Goal: Task Accomplishment & Management: Check status

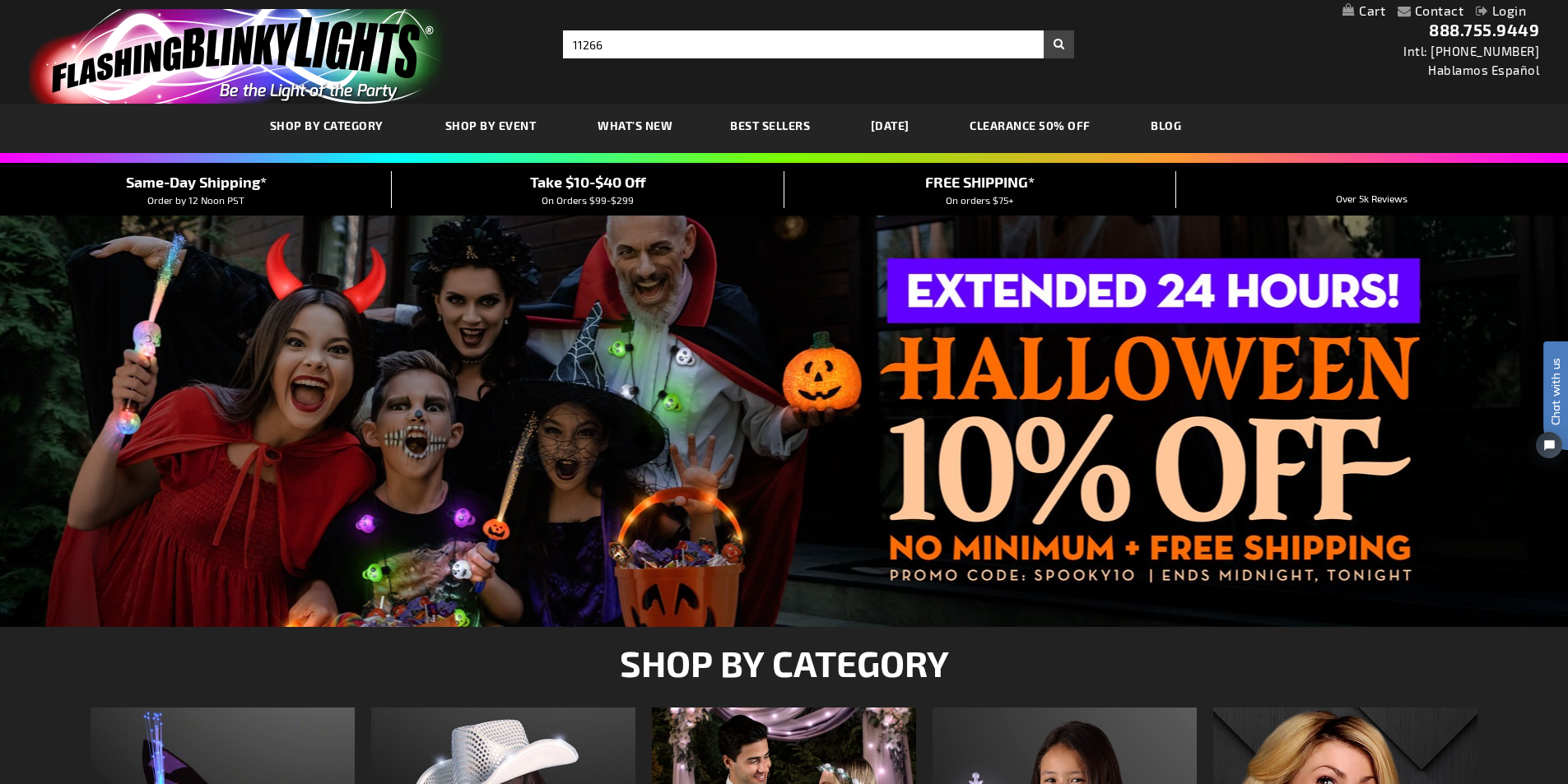
type input "11266"
click at [1064, 45] on button "Search" at bounding box center [1059, 44] width 30 height 28
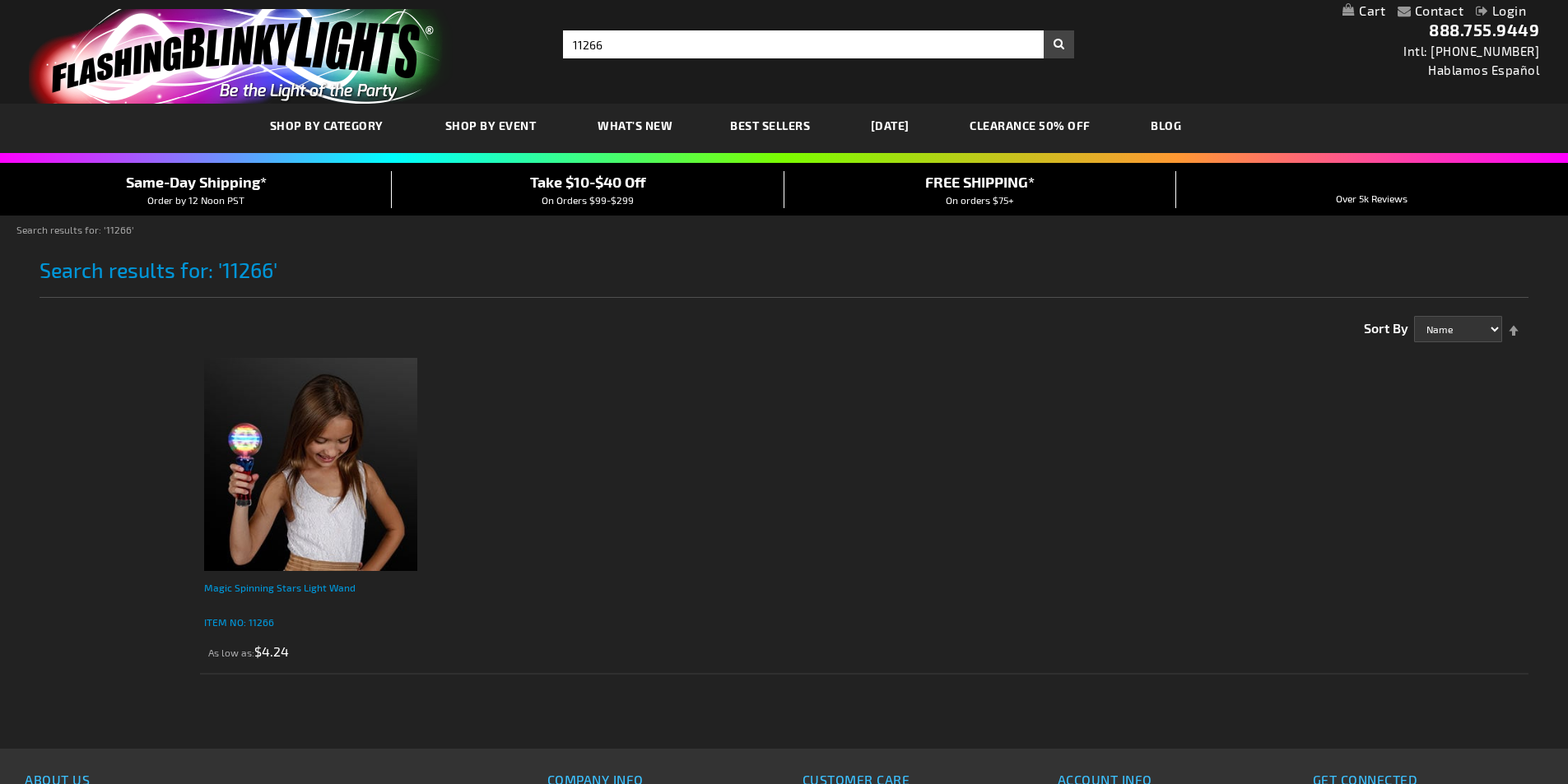
click at [250, 597] on div "Magic Spinning Stars Light Wand" at bounding box center [310, 596] width 213 height 33
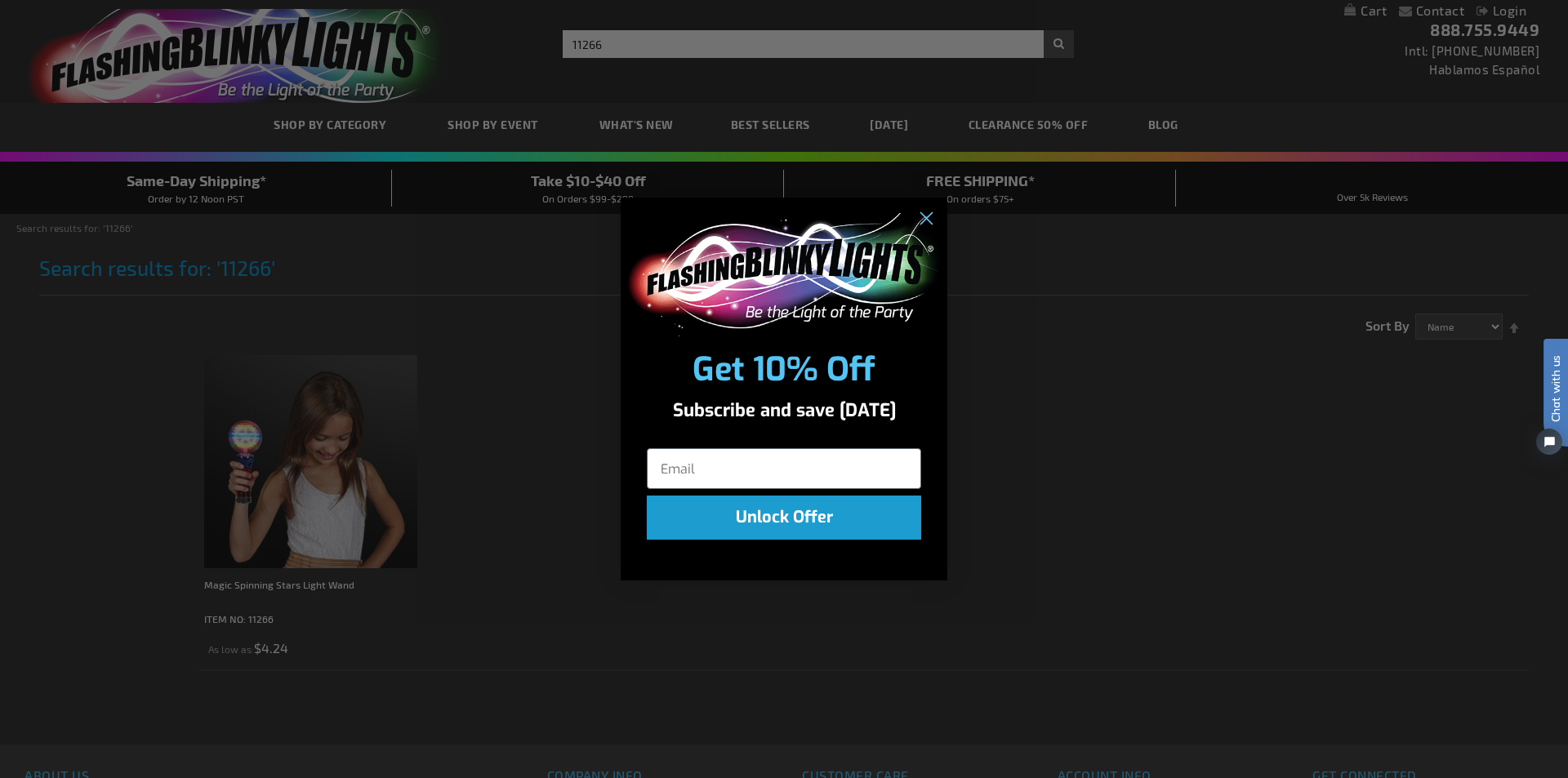
click at [679, 704] on div "Close dialog Get 10% Off Subscribe and save today Unlock Offer Submit" at bounding box center [784, 389] width 1568 height 778
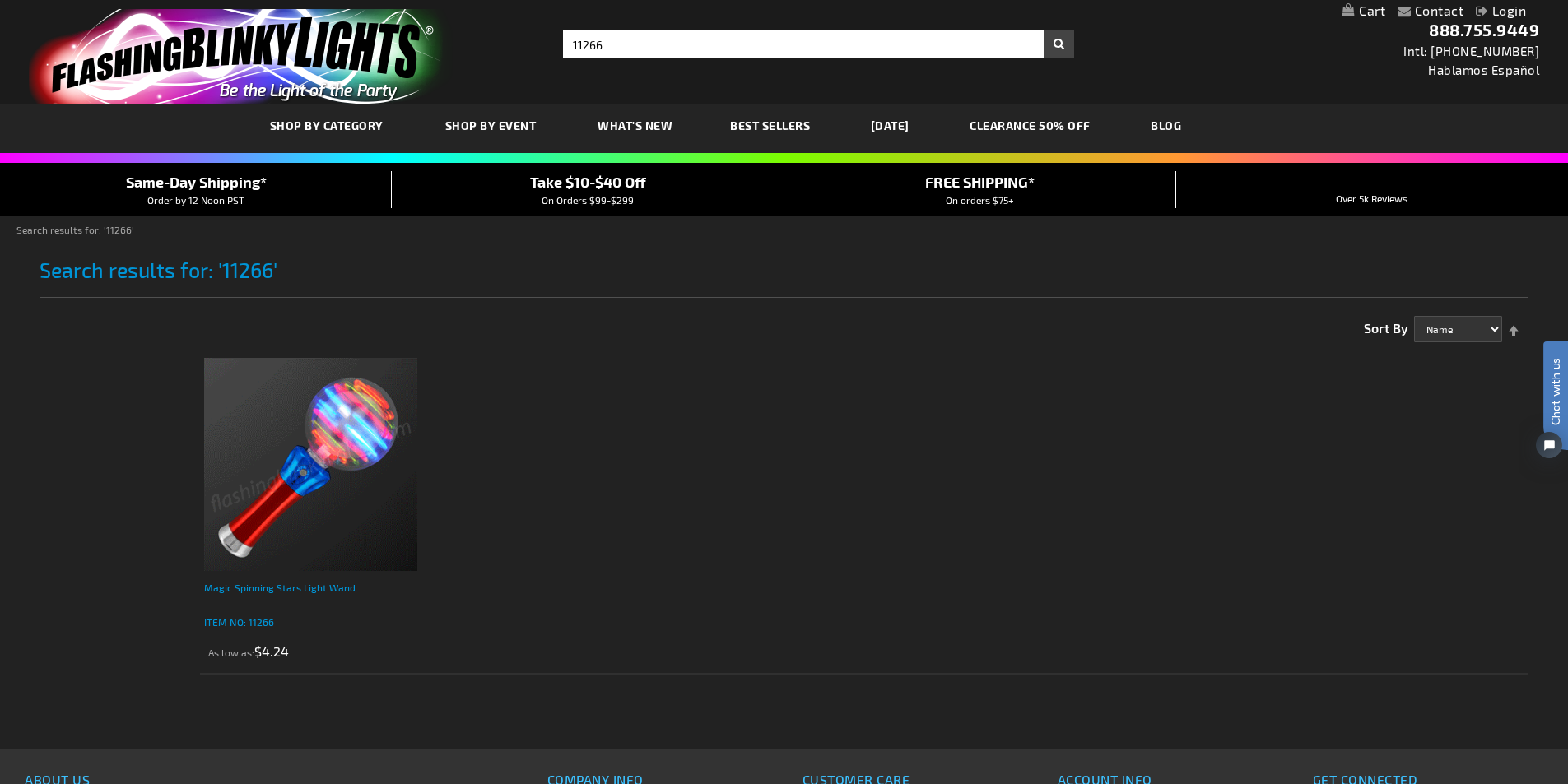
click at [291, 582] on div "Magic Spinning Stars Light Wand" at bounding box center [310, 596] width 213 height 33
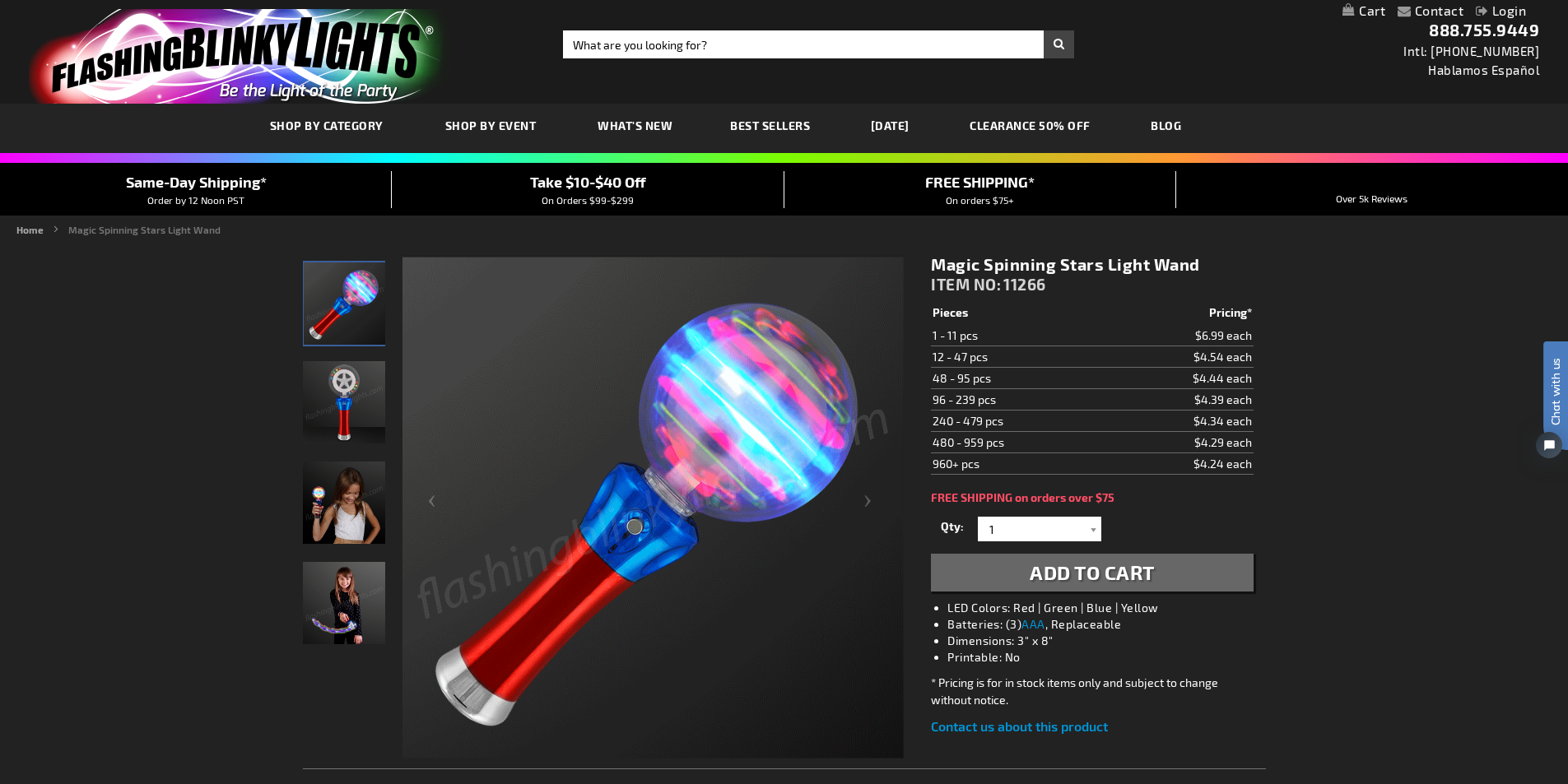
type input "[EMAIL_ADDRESS][DOMAIN_NAME]"
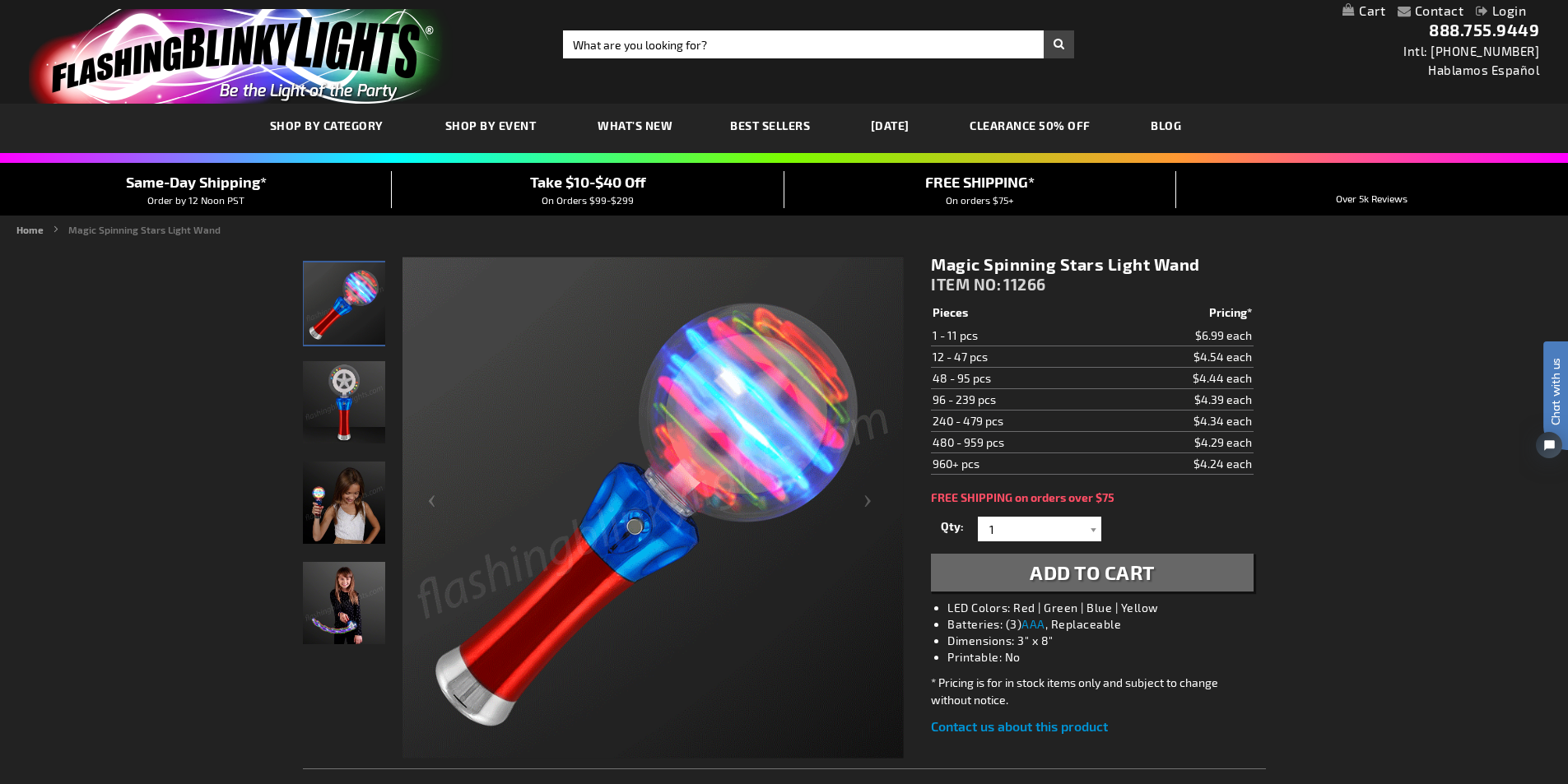
click at [1506, 13] on link "Login" at bounding box center [1501, 11] width 51 height 16
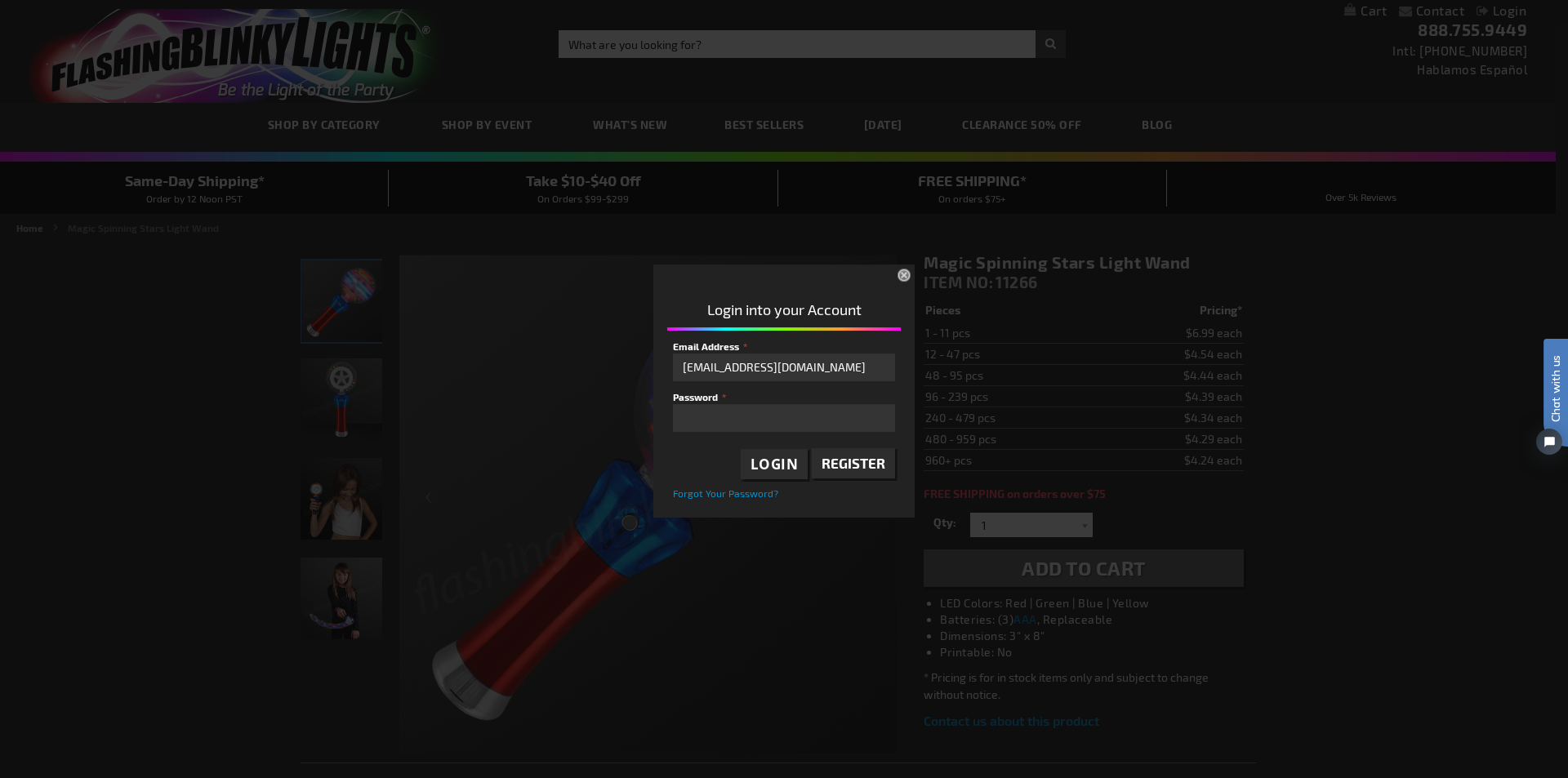
click at [773, 464] on span "Login" at bounding box center [774, 464] width 48 height 18
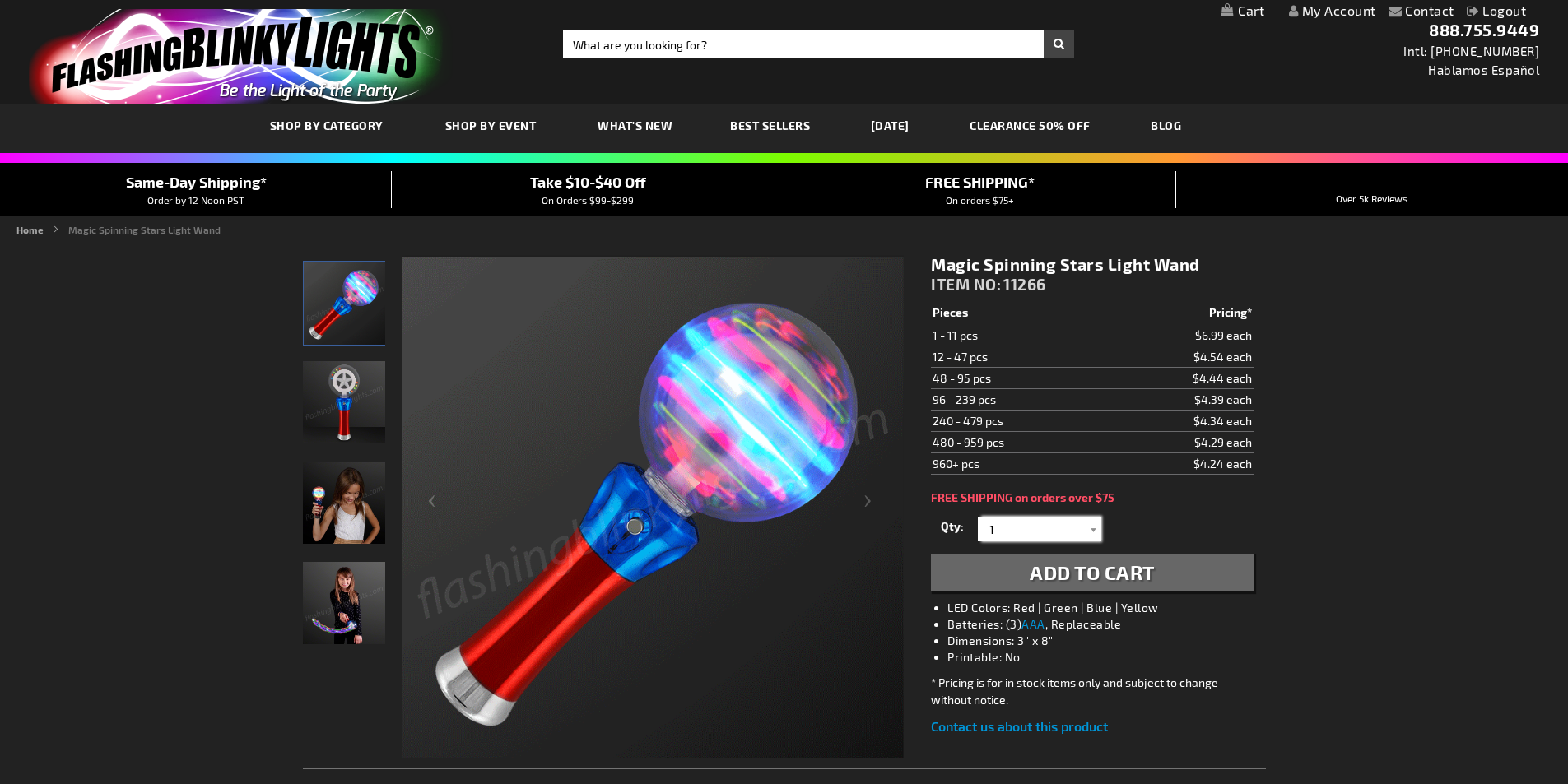
click at [1014, 530] on input "1" at bounding box center [1041, 528] width 120 height 24
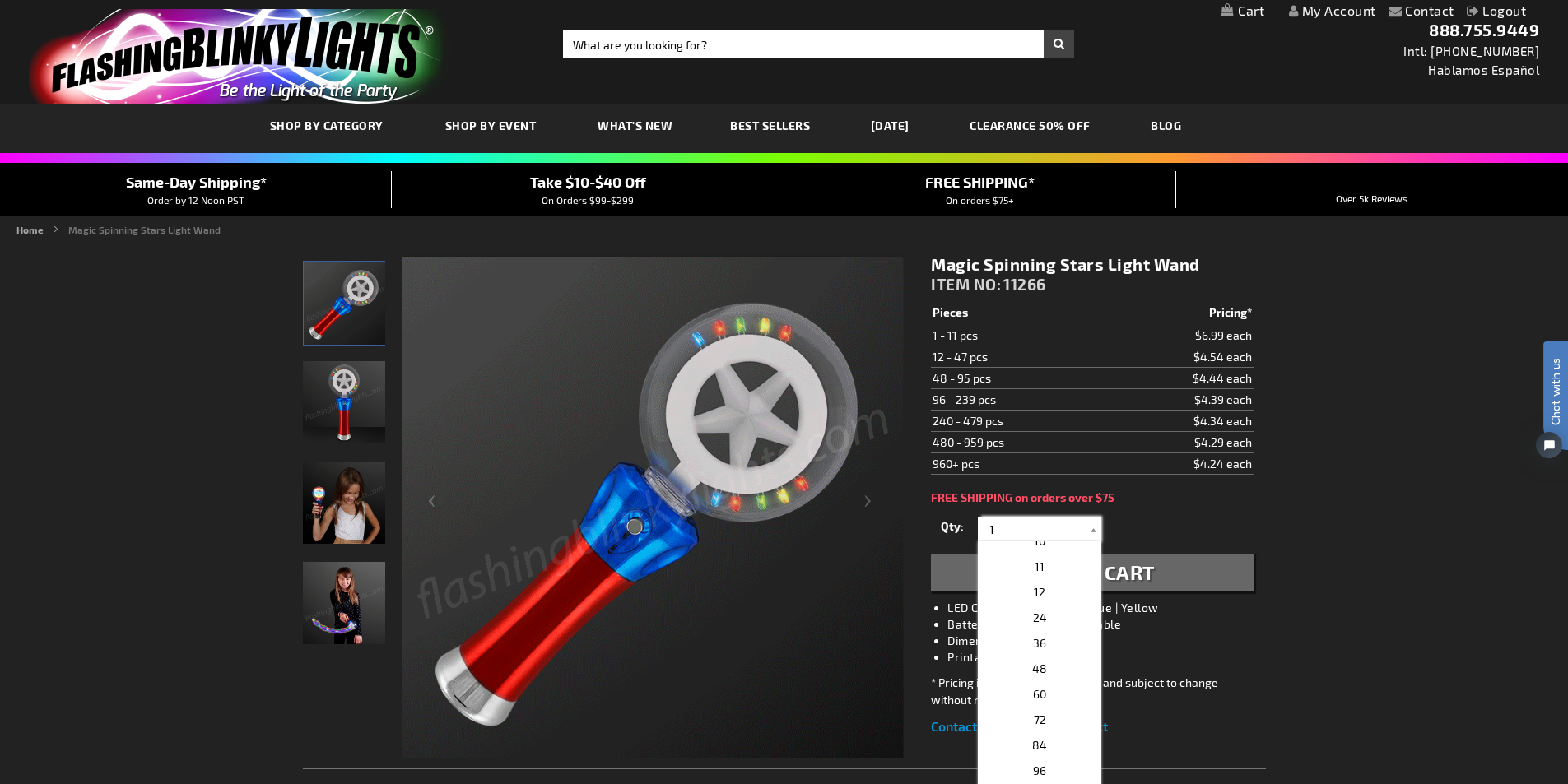
scroll to position [247, 0]
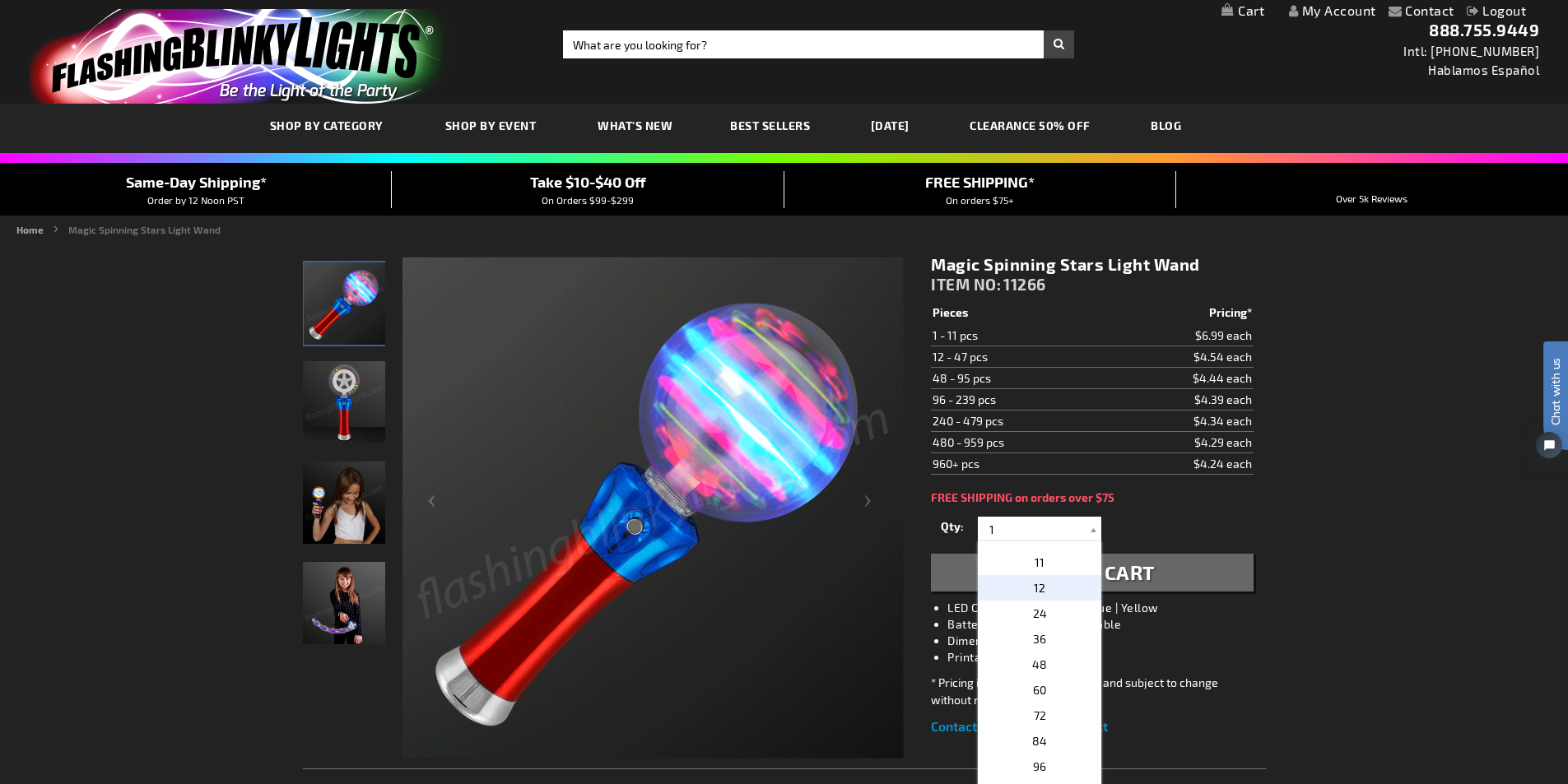
click at [1046, 585] on p "12" at bounding box center [1039, 588] width 123 height 25
type input "12"
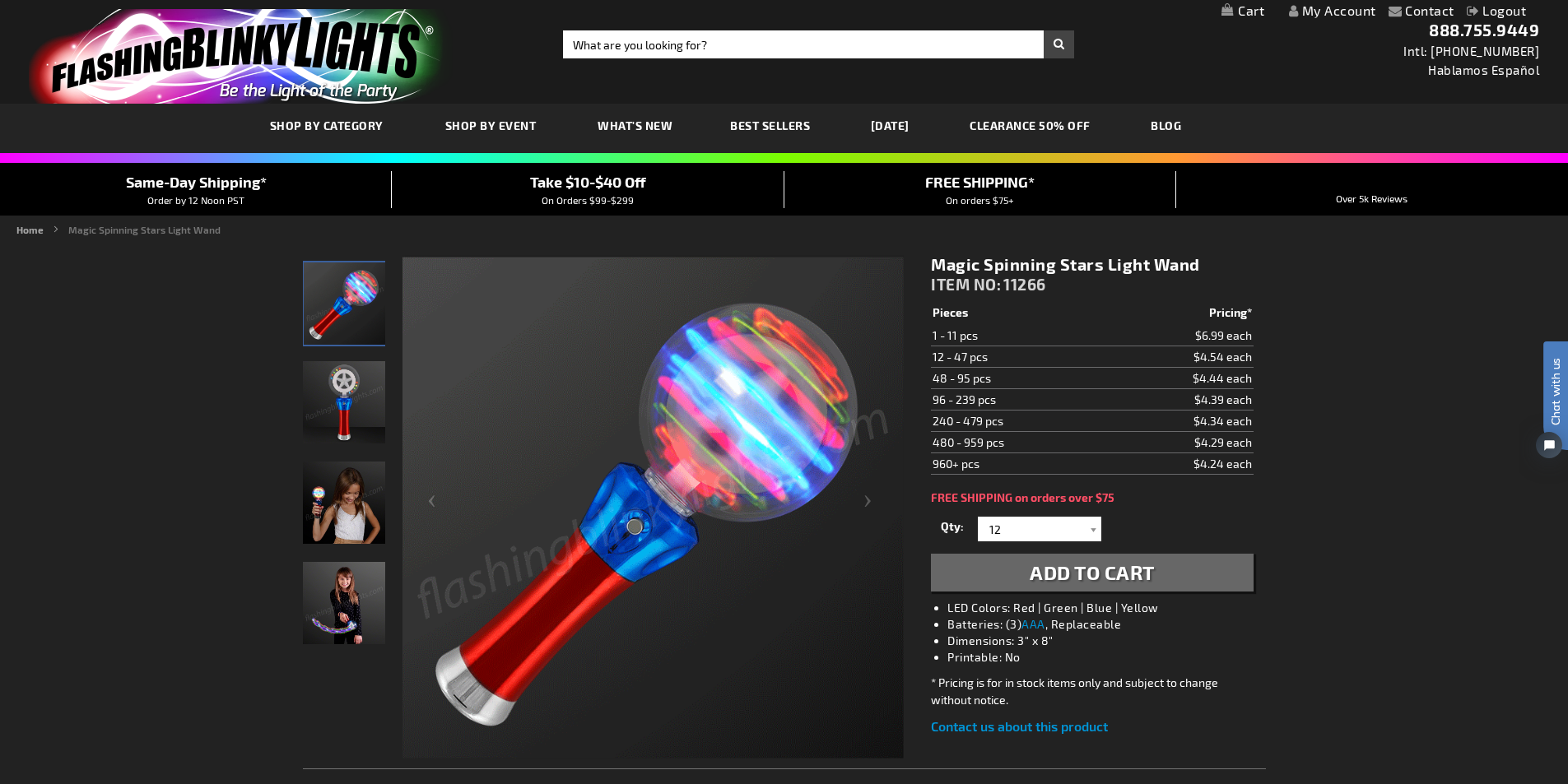
click at [1077, 587] on button "Add to Cart" at bounding box center [1092, 572] width 322 height 38
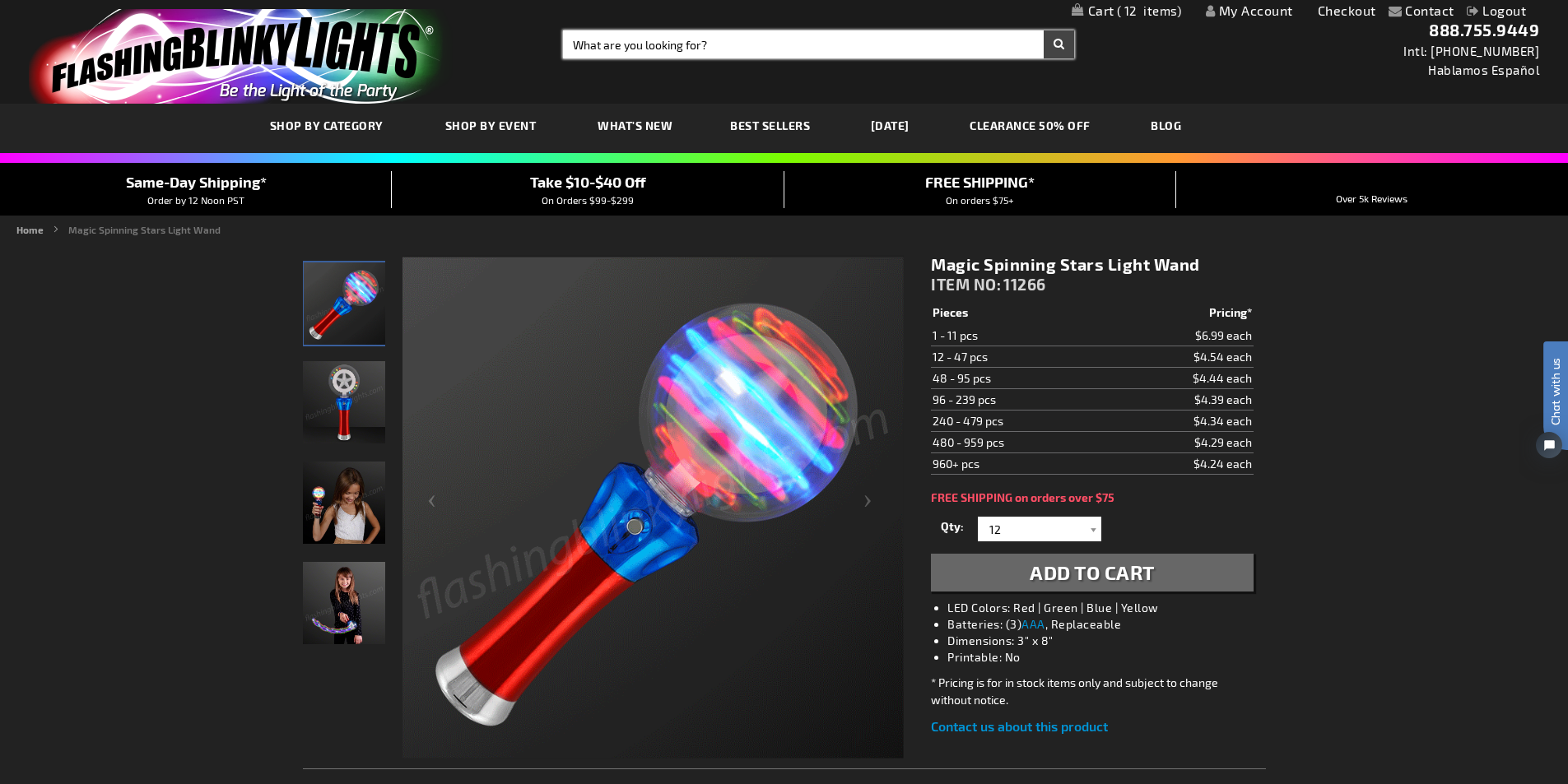
click at [682, 50] on input "Search" at bounding box center [819, 44] width 511 height 28
type input "10723"
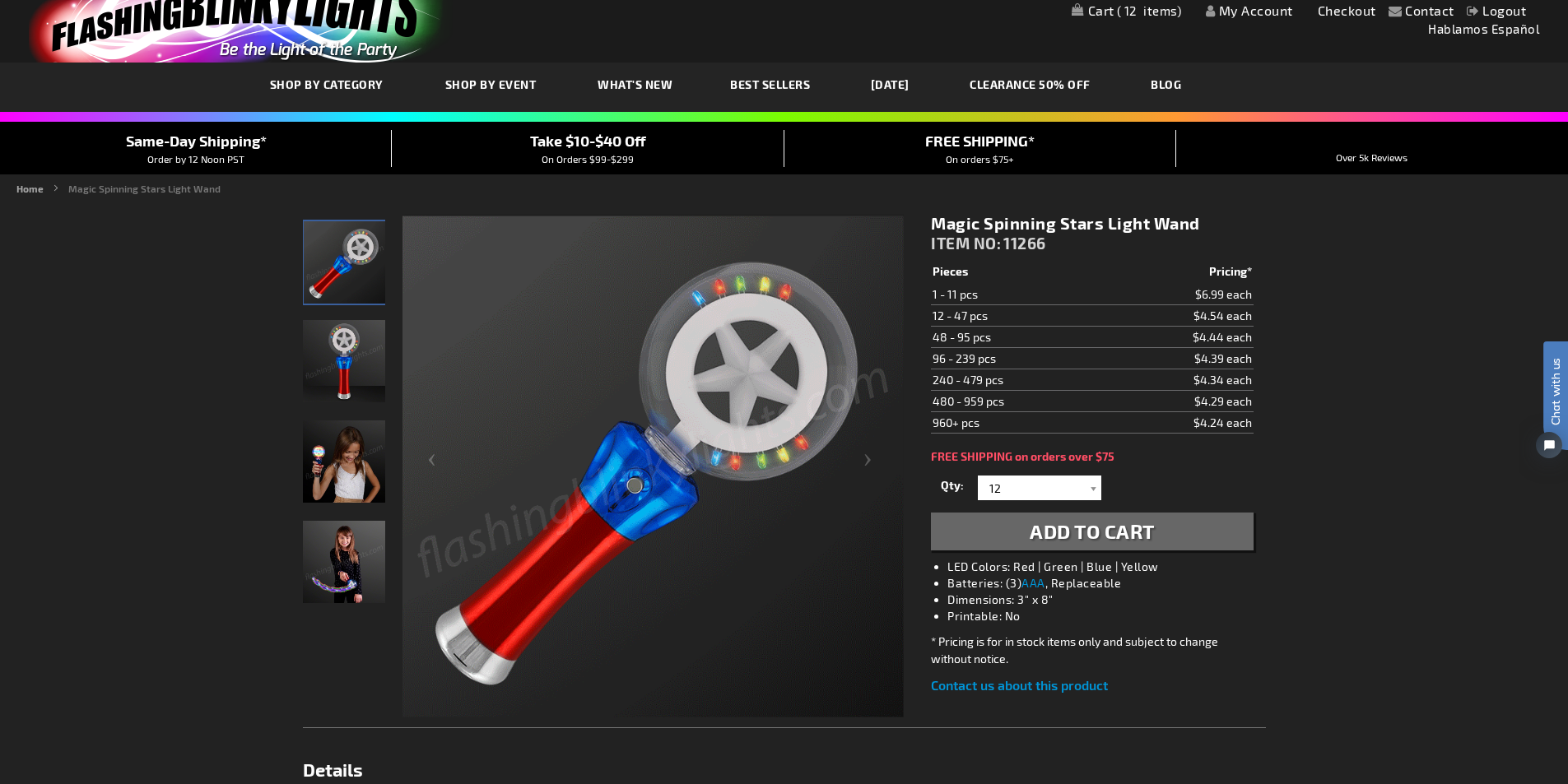
scroll to position [83, 0]
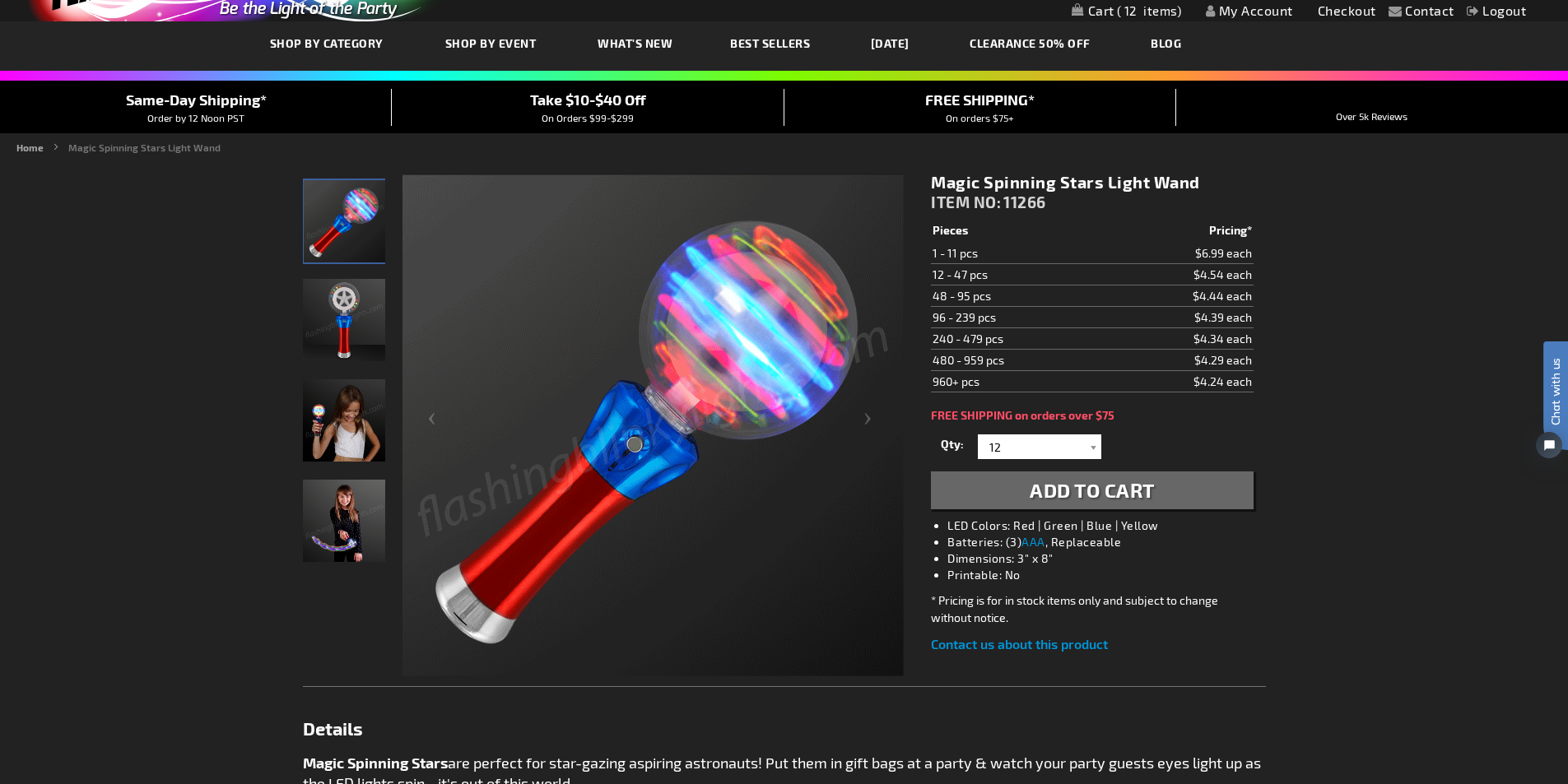
click at [1064, 30] on link "CLEARANCE 50% OFF" at bounding box center [1030, 43] width 146 height 55
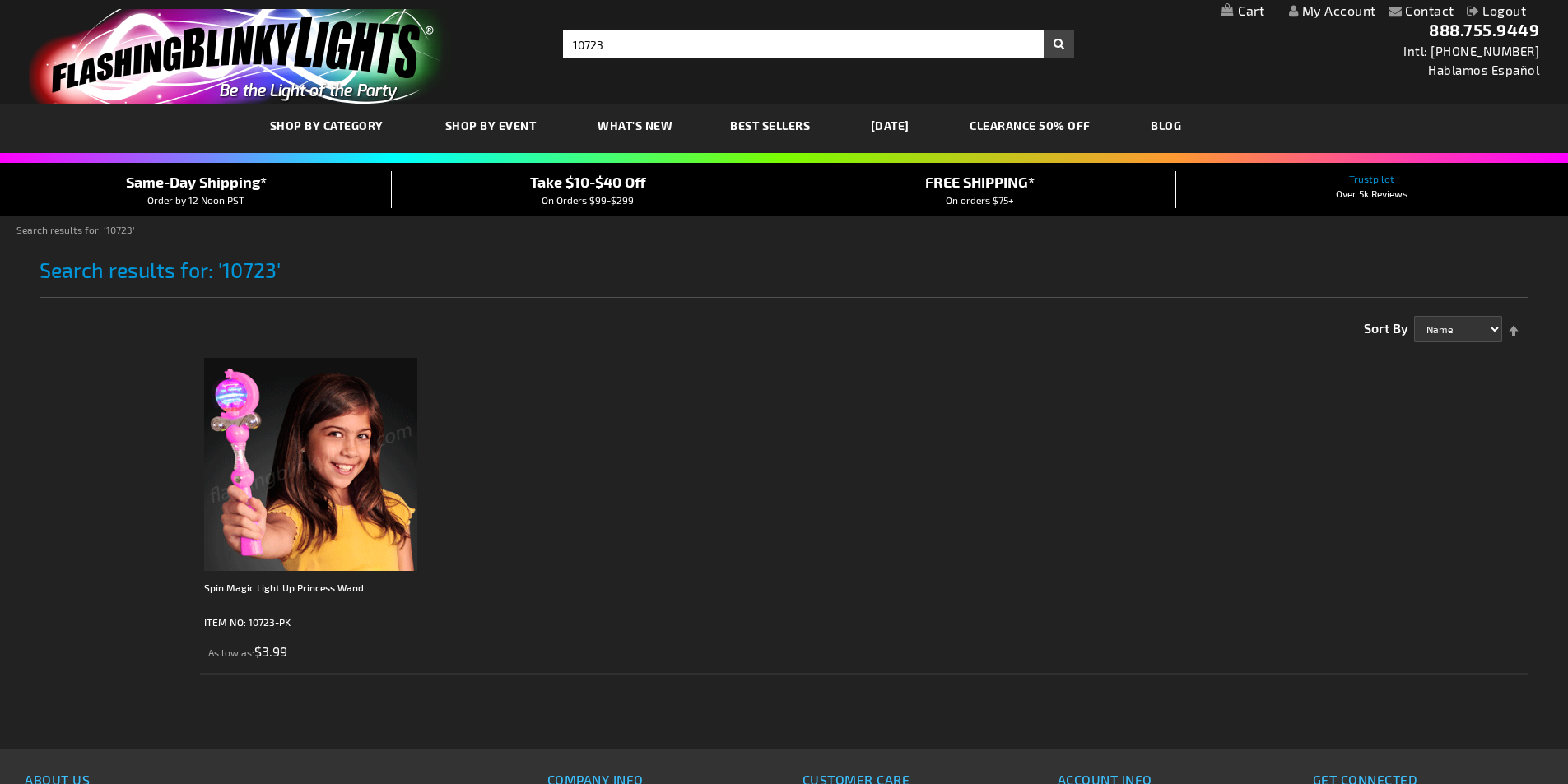
click at [314, 539] on img at bounding box center [310, 463] width 213 height 213
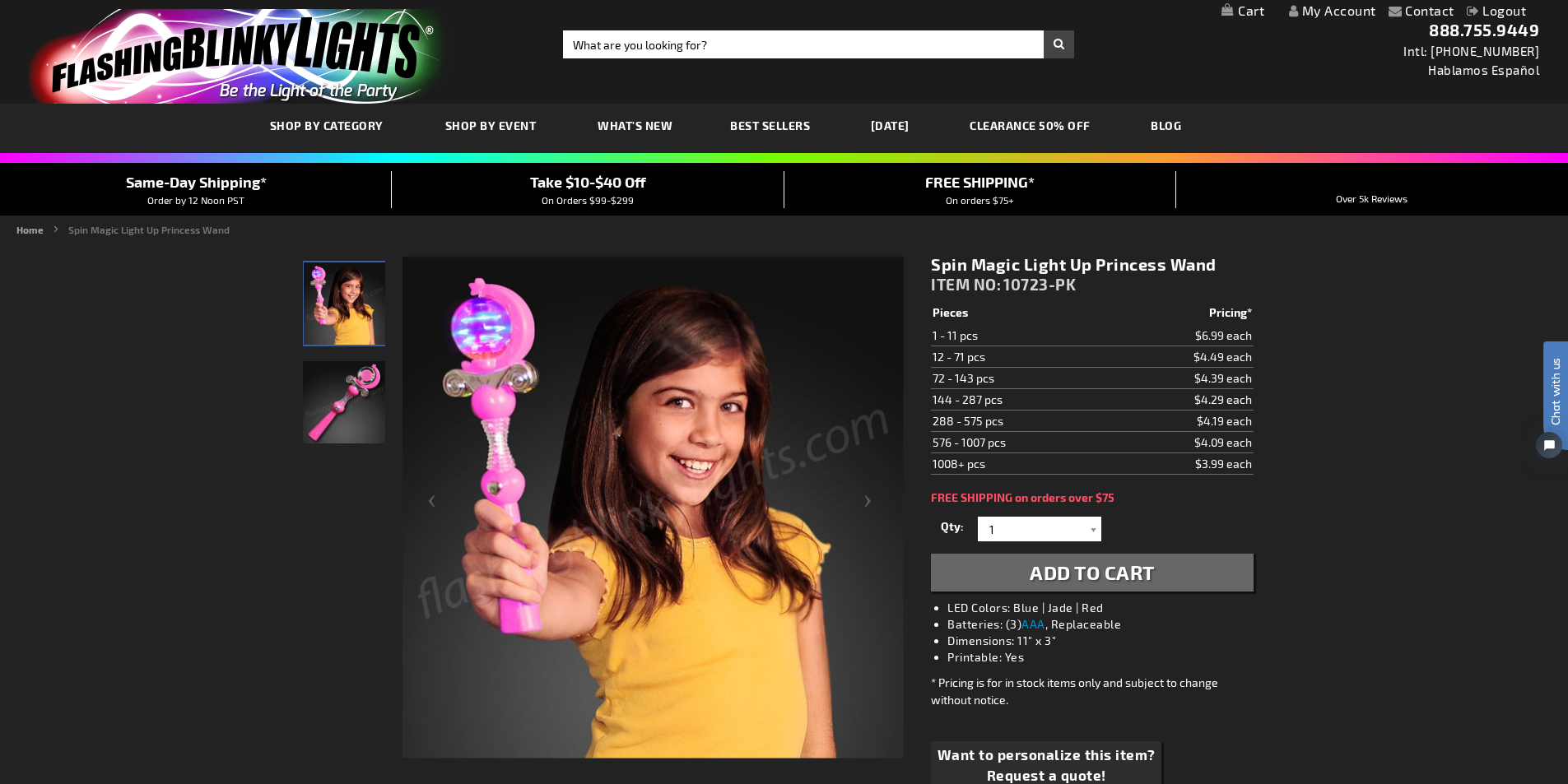
click at [1008, 358] on td "12 - 71 pcs" at bounding box center [1021, 357] width 179 height 21
click at [1090, 535] on div at bounding box center [1093, 528] width 17 height 24
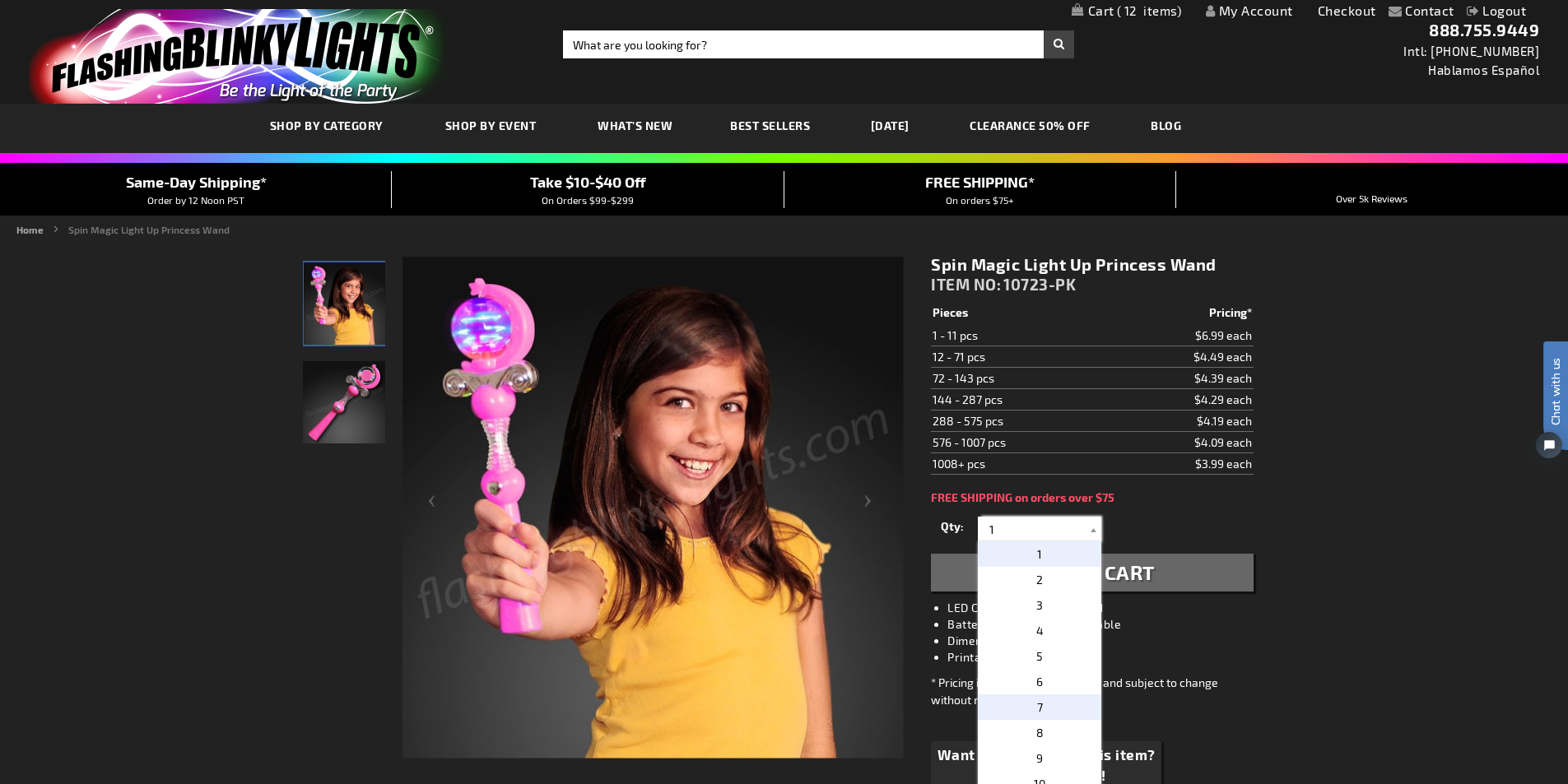
scroll to position [83, 0]
click at [1039, 746] on p "12" at bounding box center [1039, 752] width 123 height 25
type input "12"
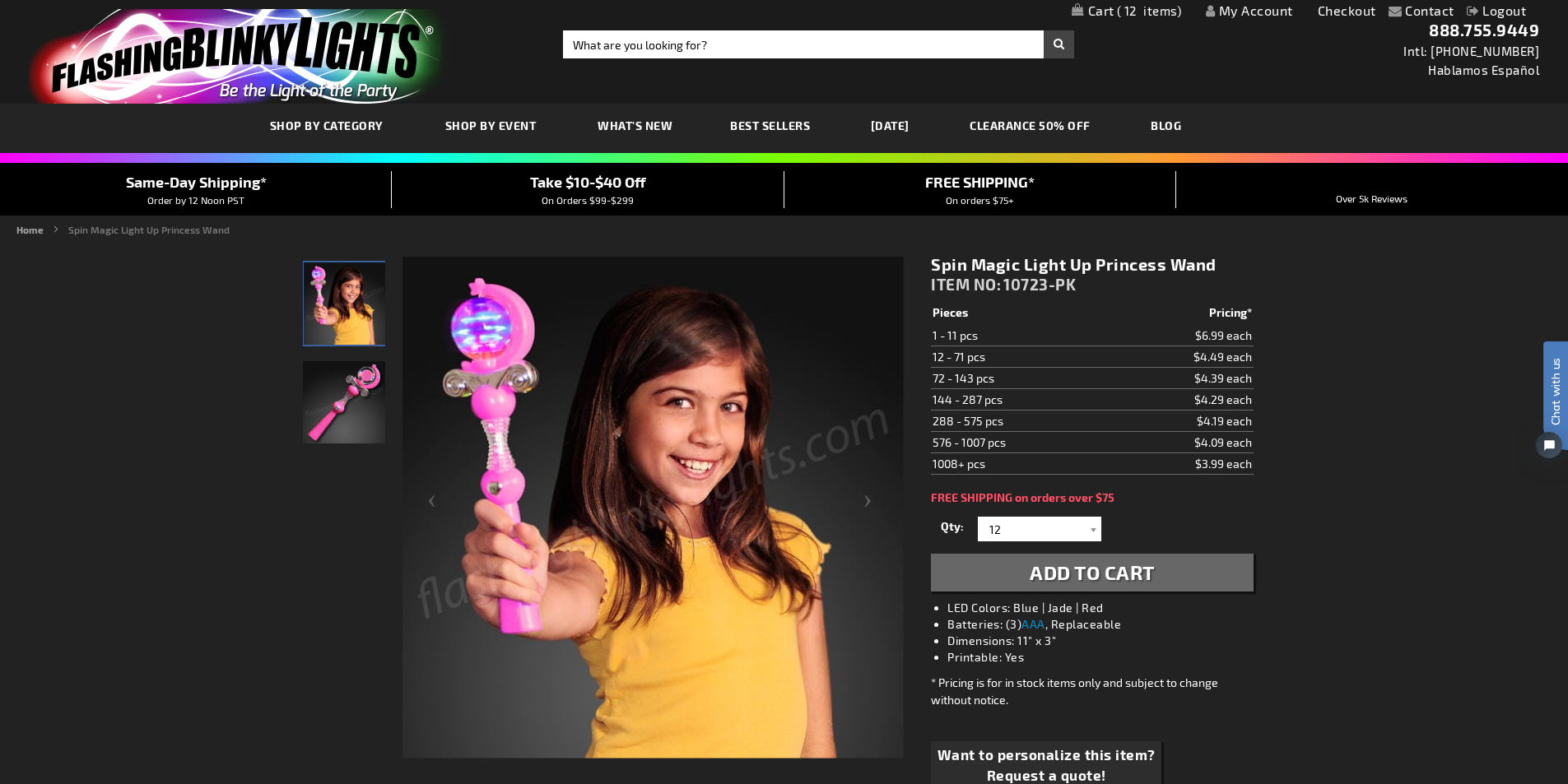
click at [1055, 568] on span "Add to Cart" at bounding box center [1092, 572] width 125 height 24
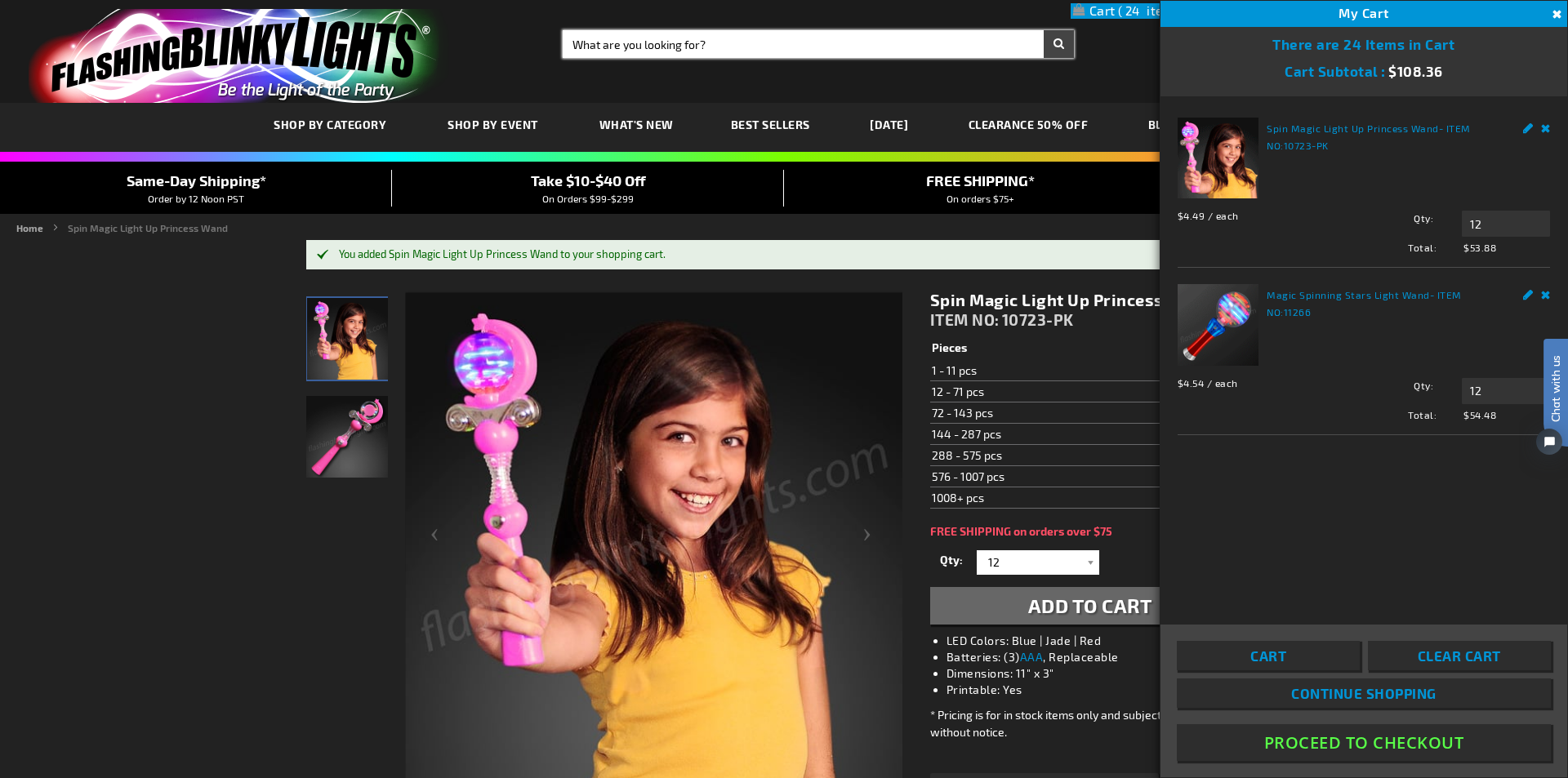
click at [661, 53] on input "Search" at bounding box center [818, 43] width 511 height 28
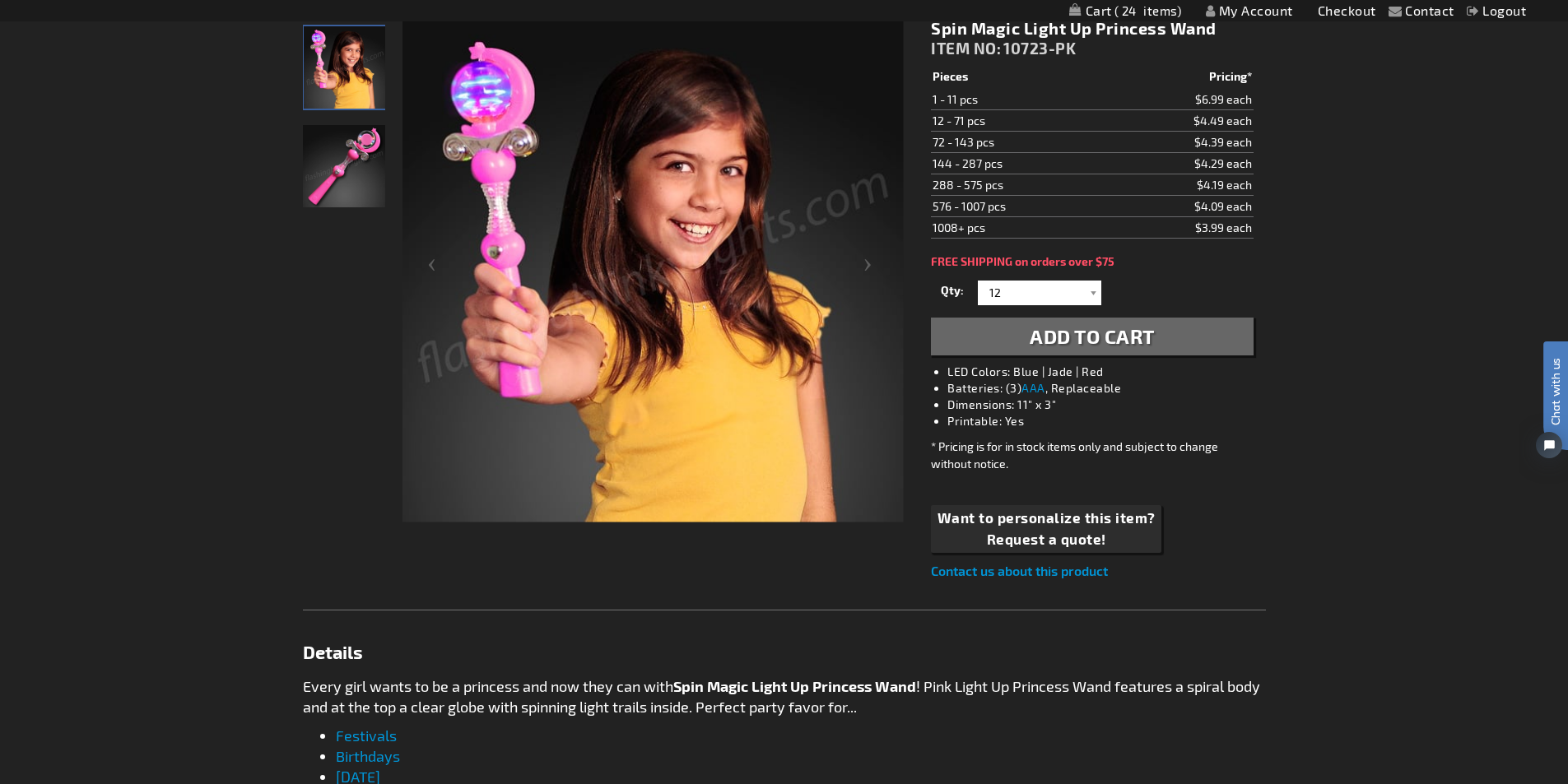
scroll to position [0, 0]
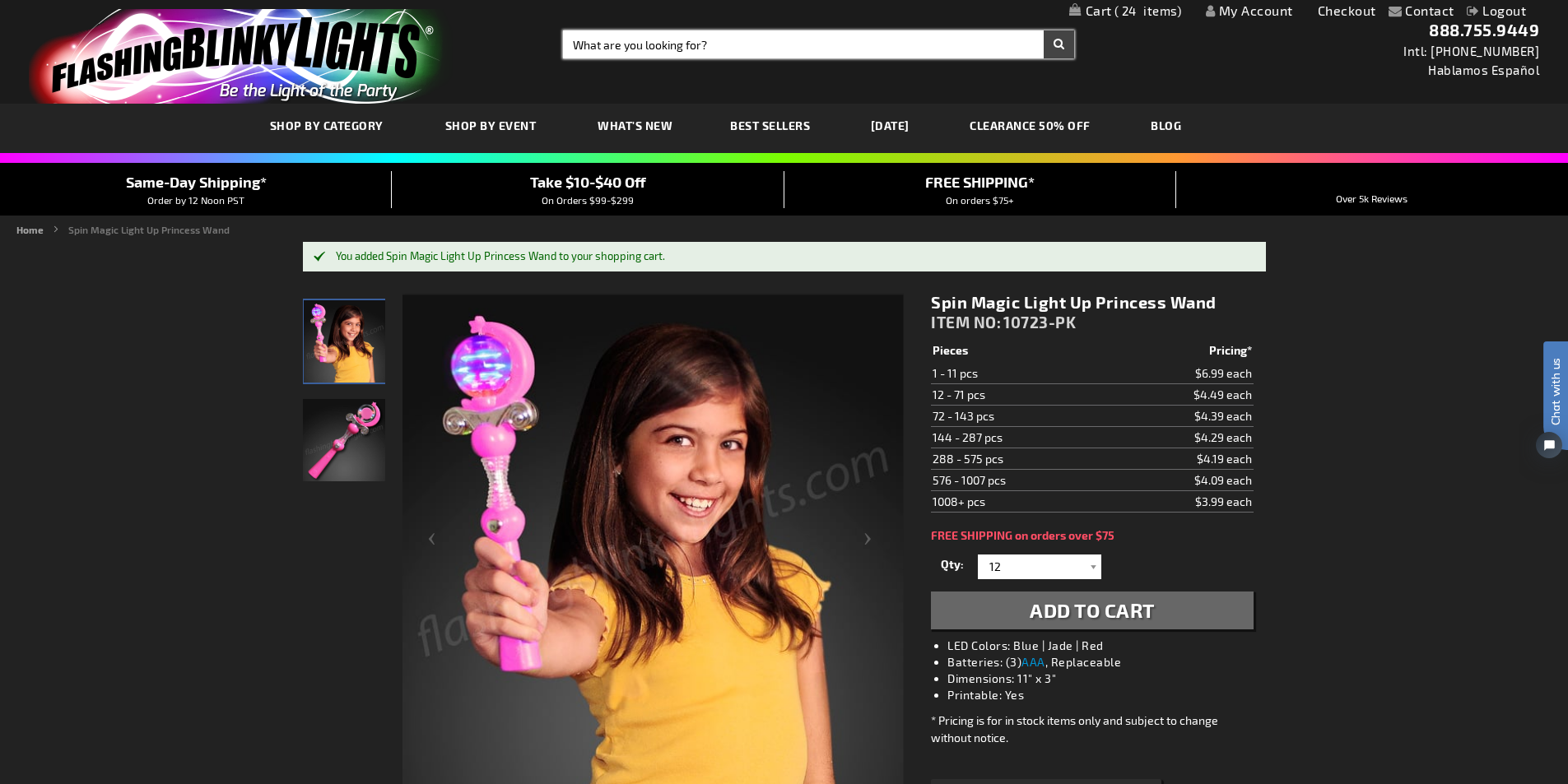
click at [607, 49] on input "Search" at bounding box center [819, 44] width 511 height 28
click at [692, 36] on input "Search" at bounding box center [819, 44] width 511 height 28
type input "10365"
click at [1058, 54] on button "Search" at bounding box center [1059, 44] width 30 height 28
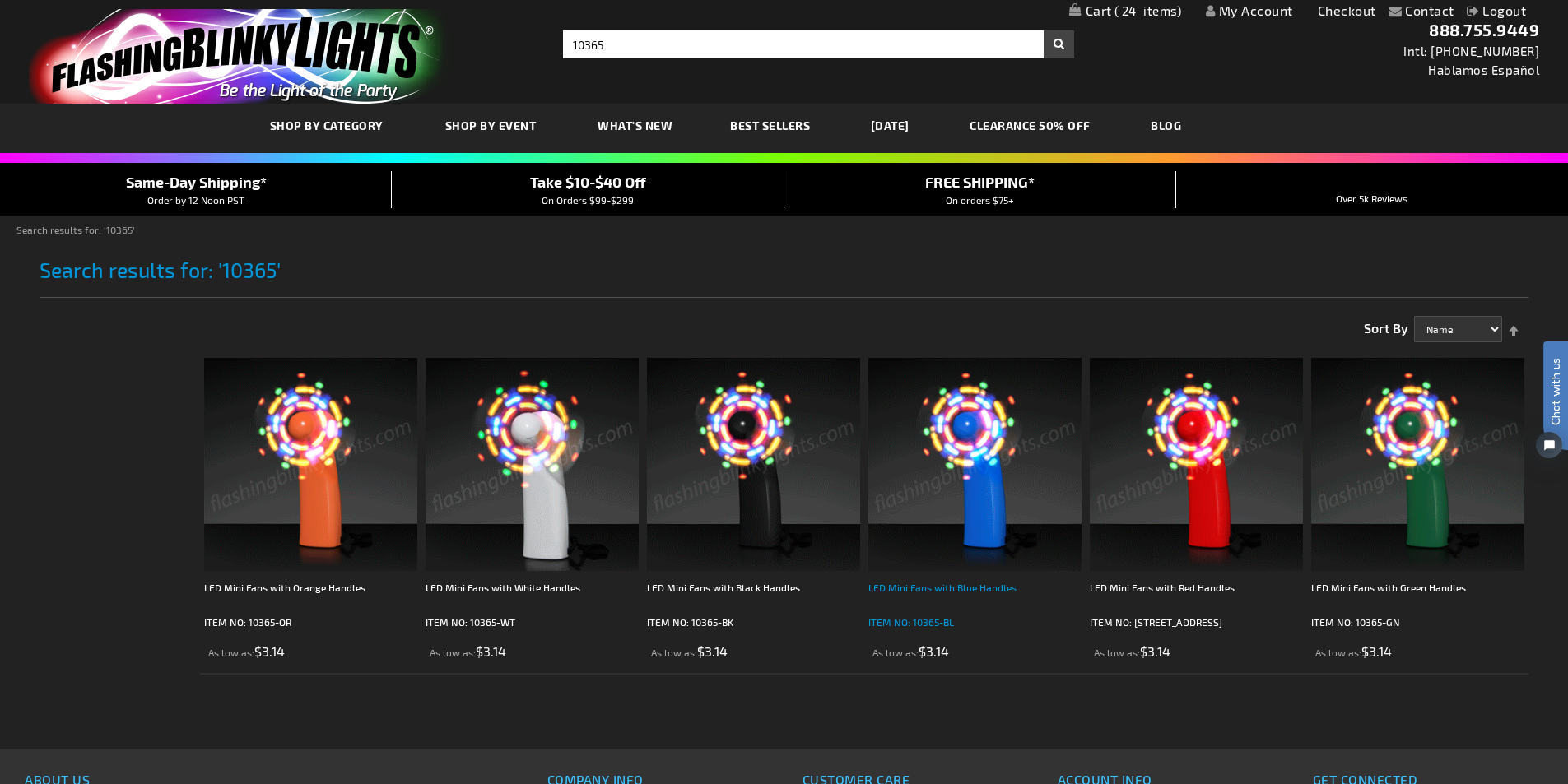
click at [916, 587] on div "LED Mini Fans with Blue Handles" at bounding box center [974, 596] width 213 height 33
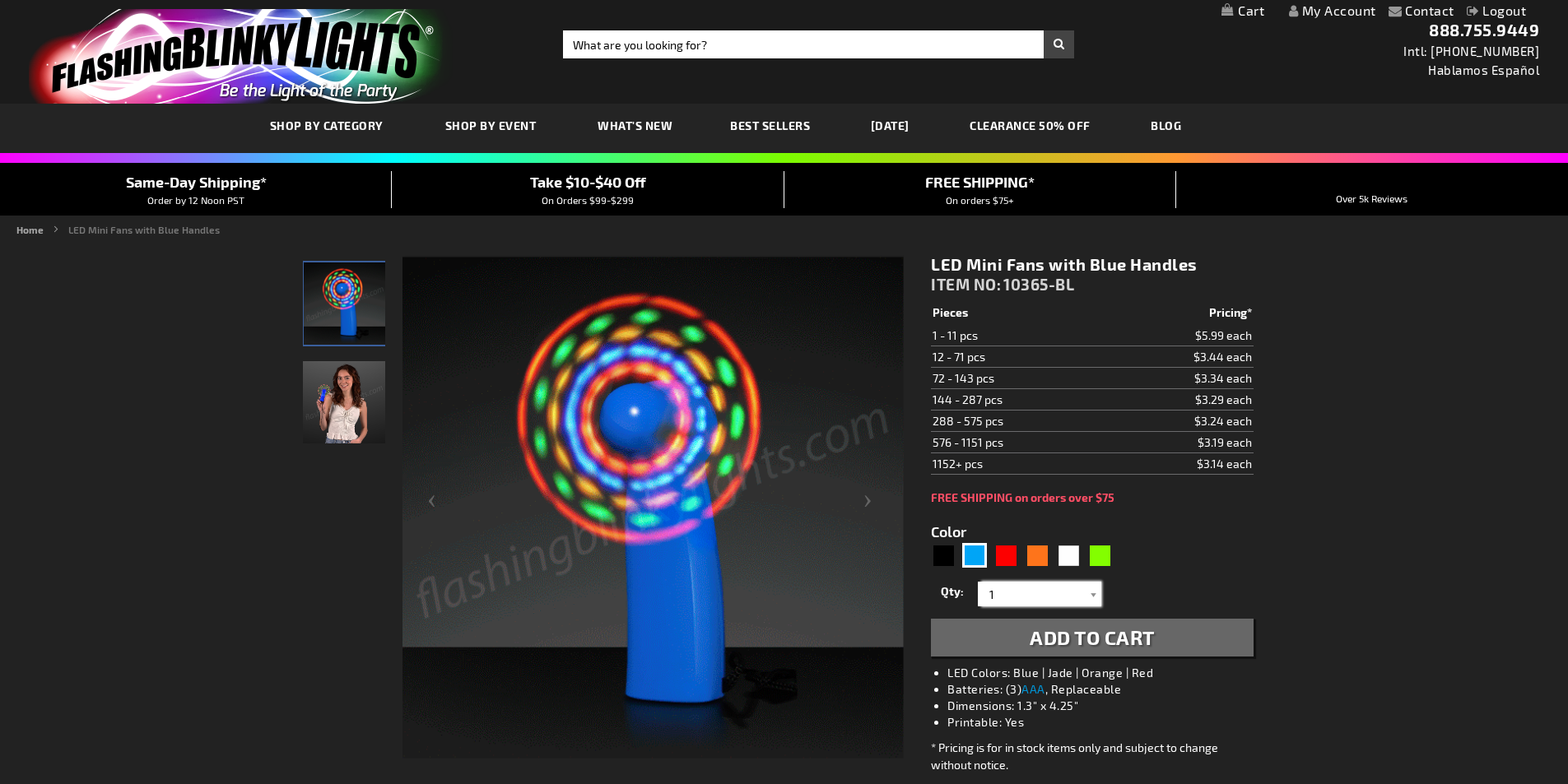
click at [1081, 591] on input "1" at bounding box center [1041, 594] width 120 height 24
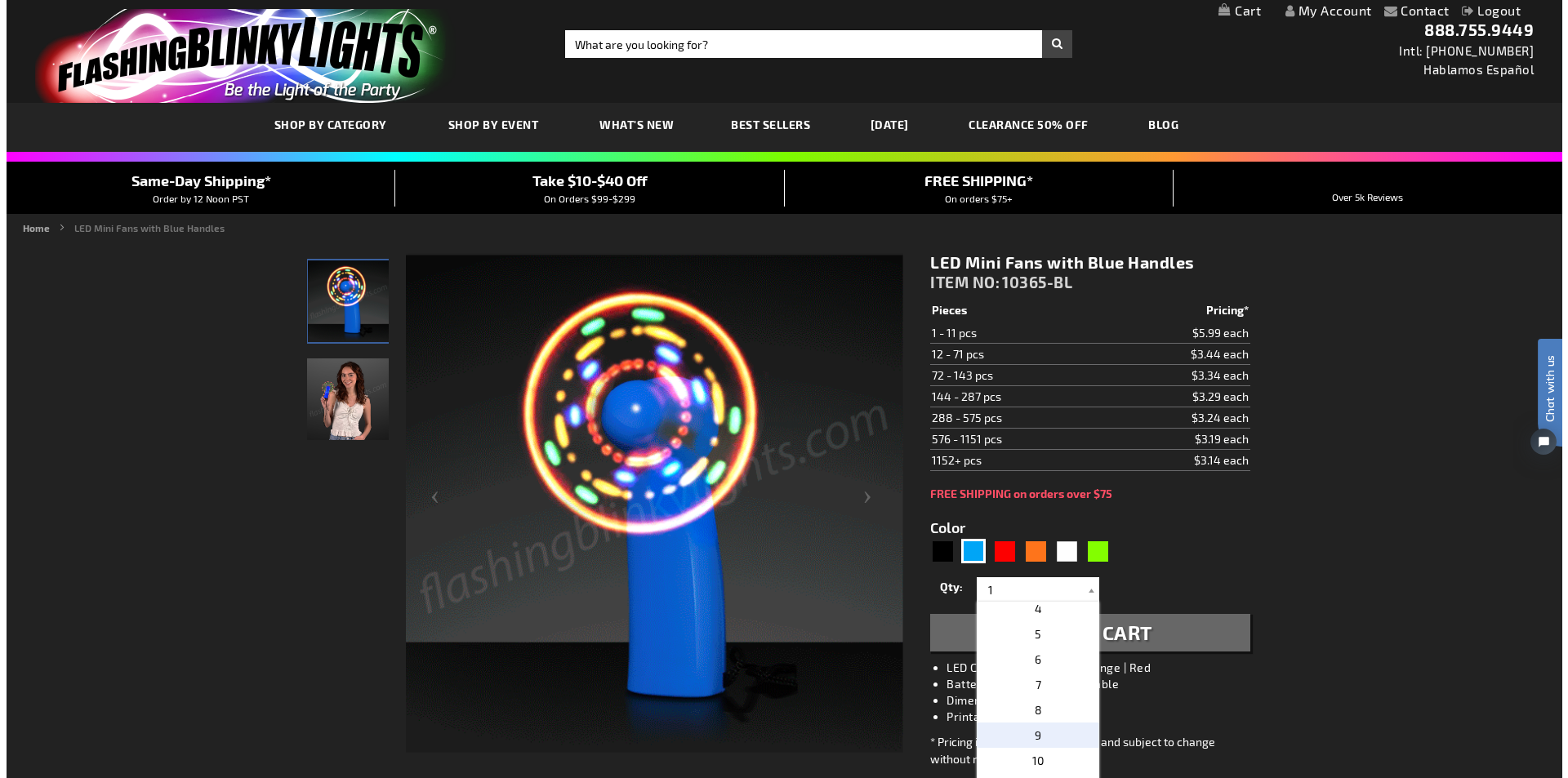
scroll to position [163, 0]
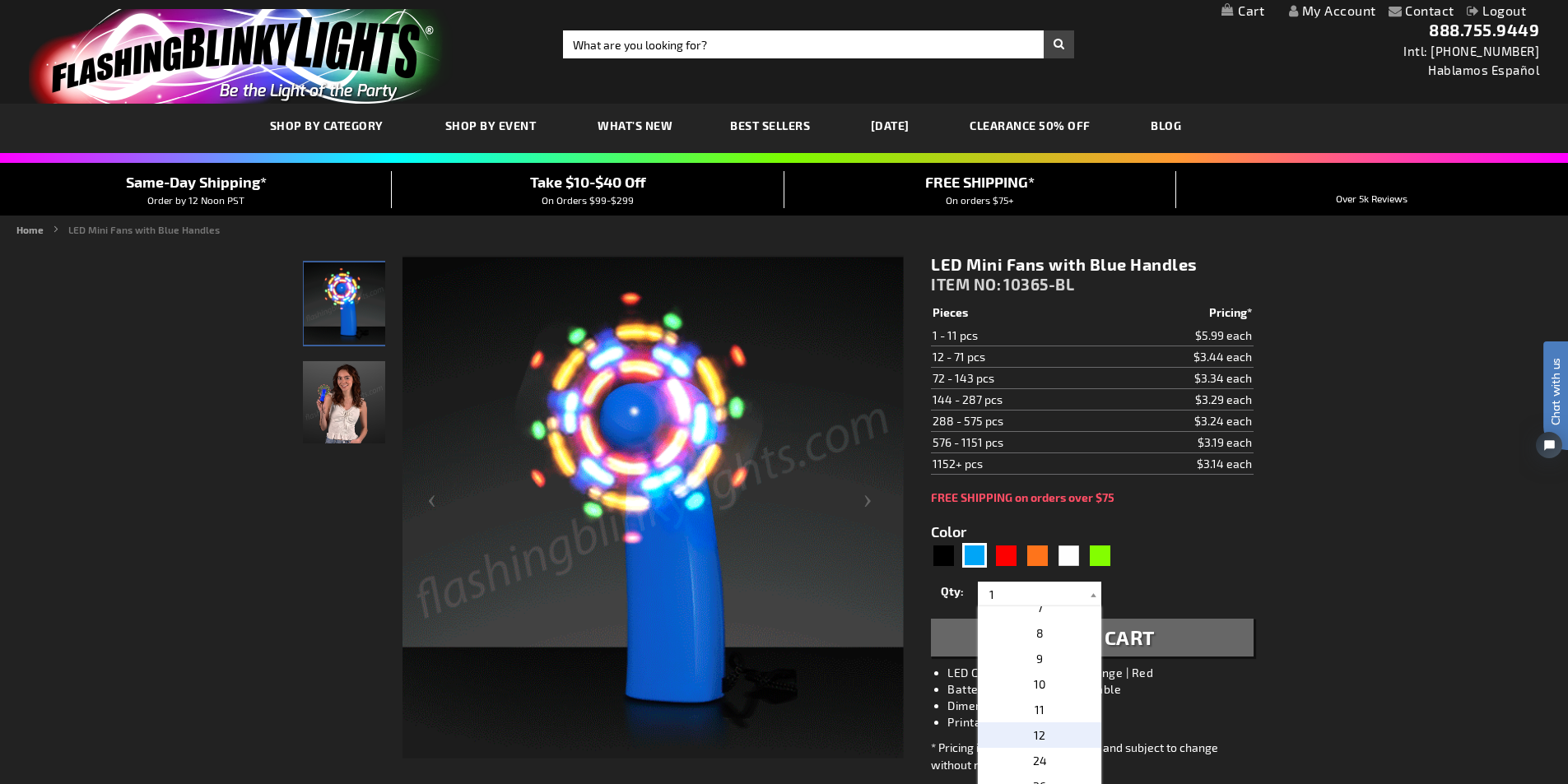
click at [1040, 739] on p "12" at bounding box center [1039, 734] width 123 height 25
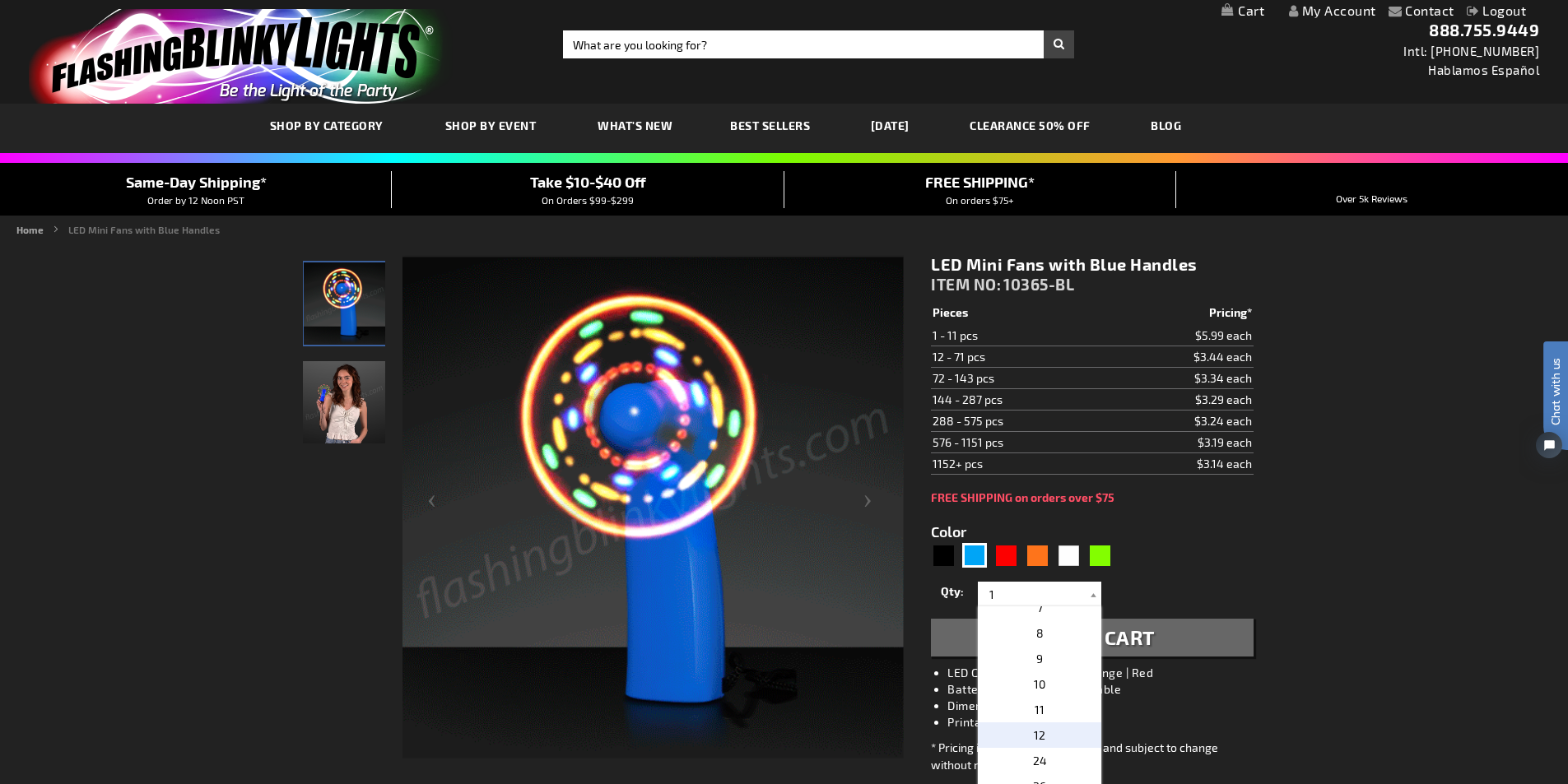
type input "12"
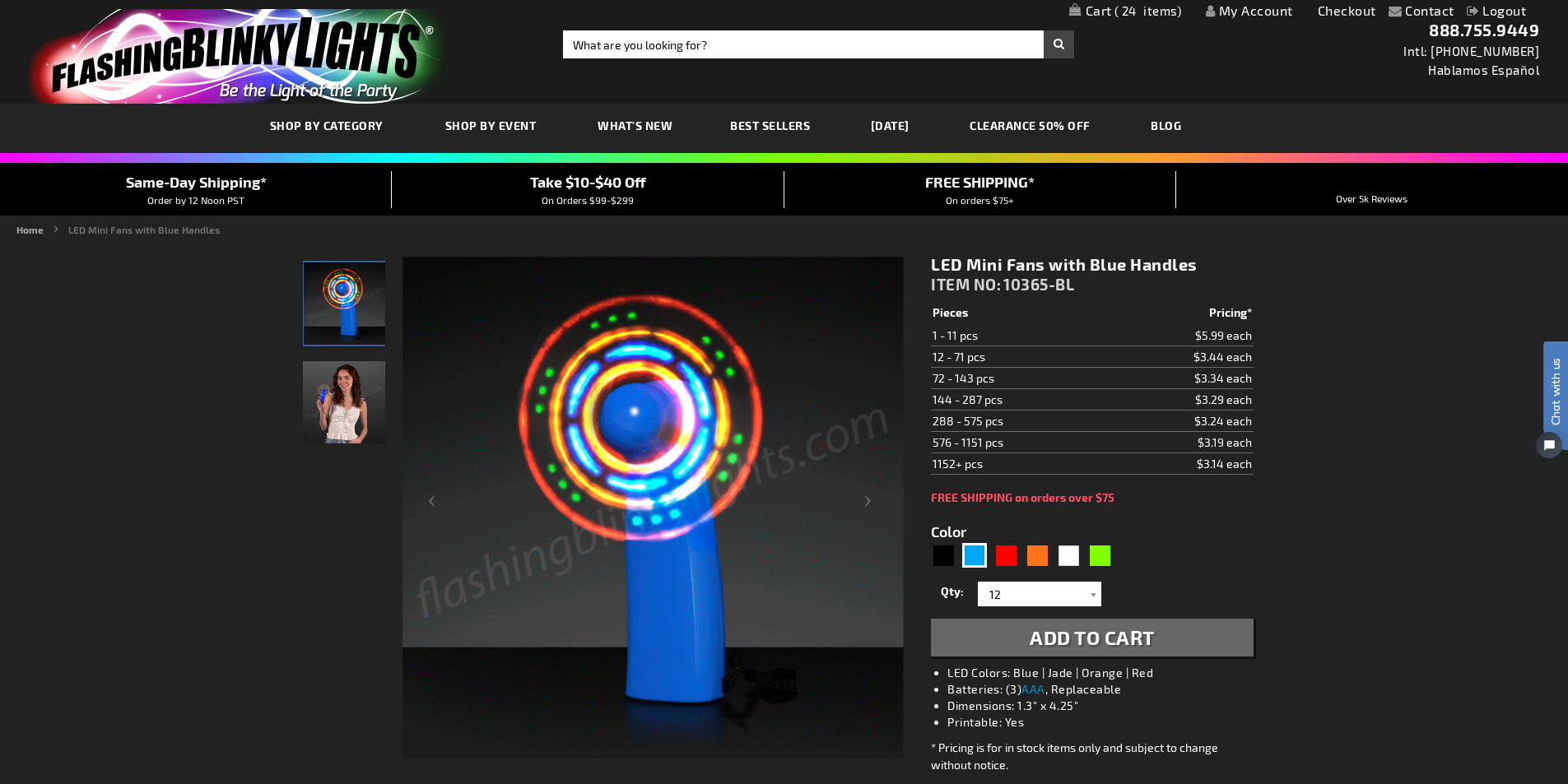
click at [1079, 643] on span "Add to Cart" at bounding box center [1092, 636] width 125 height 24
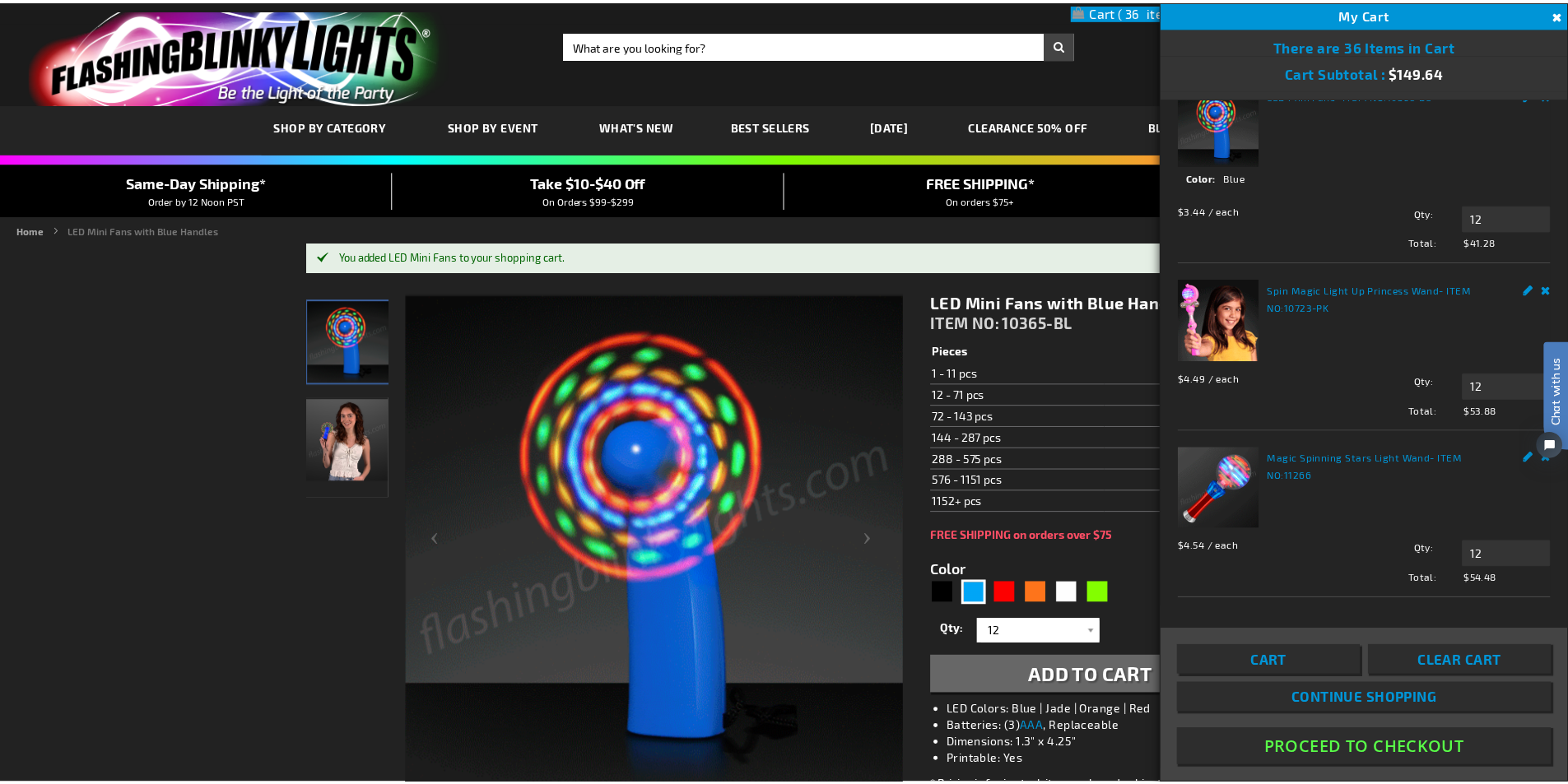
scroll to position [0, 0]
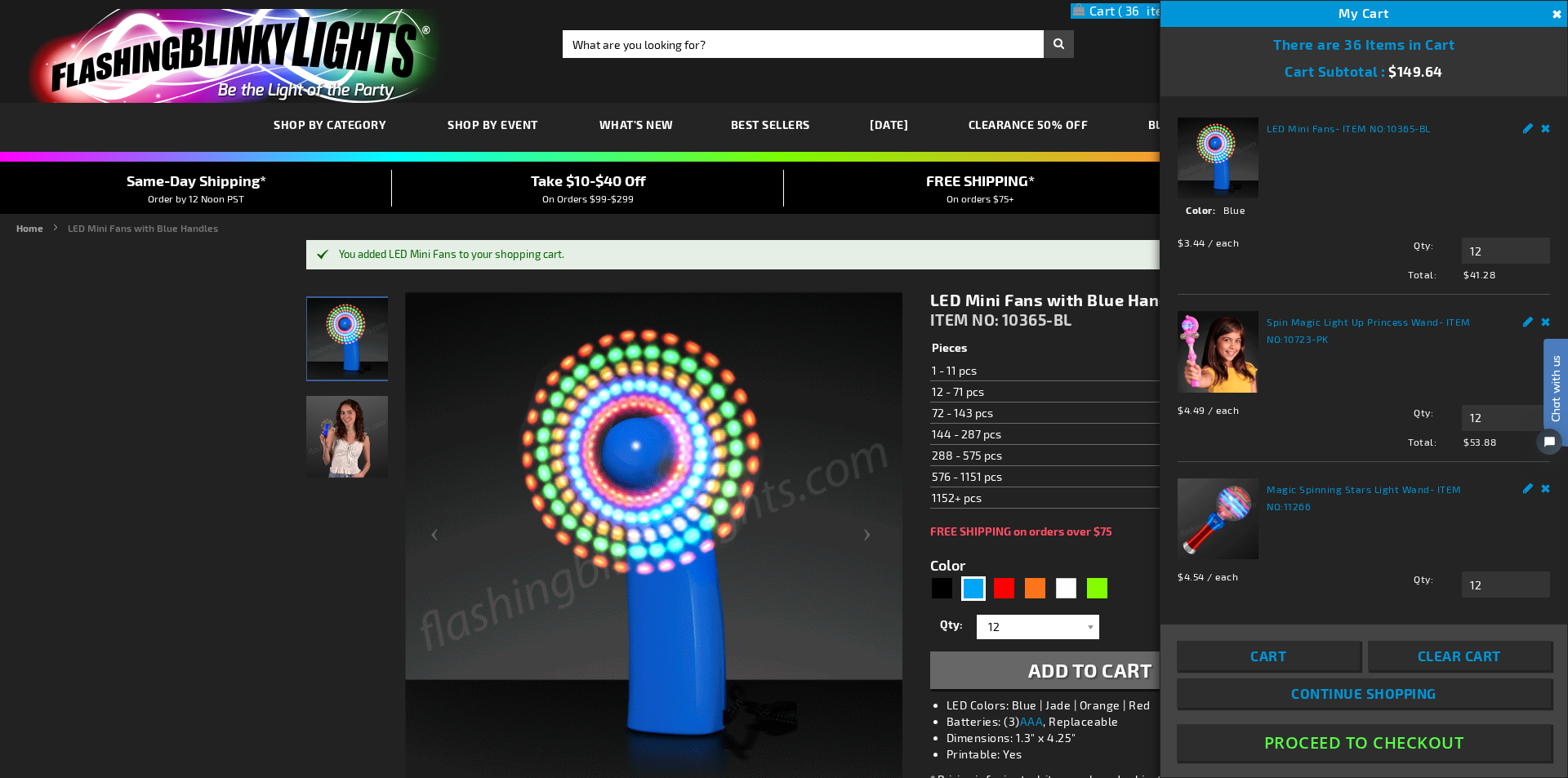
click at [803, 719] on img at bounding box center [654, 541] width 498 height 497
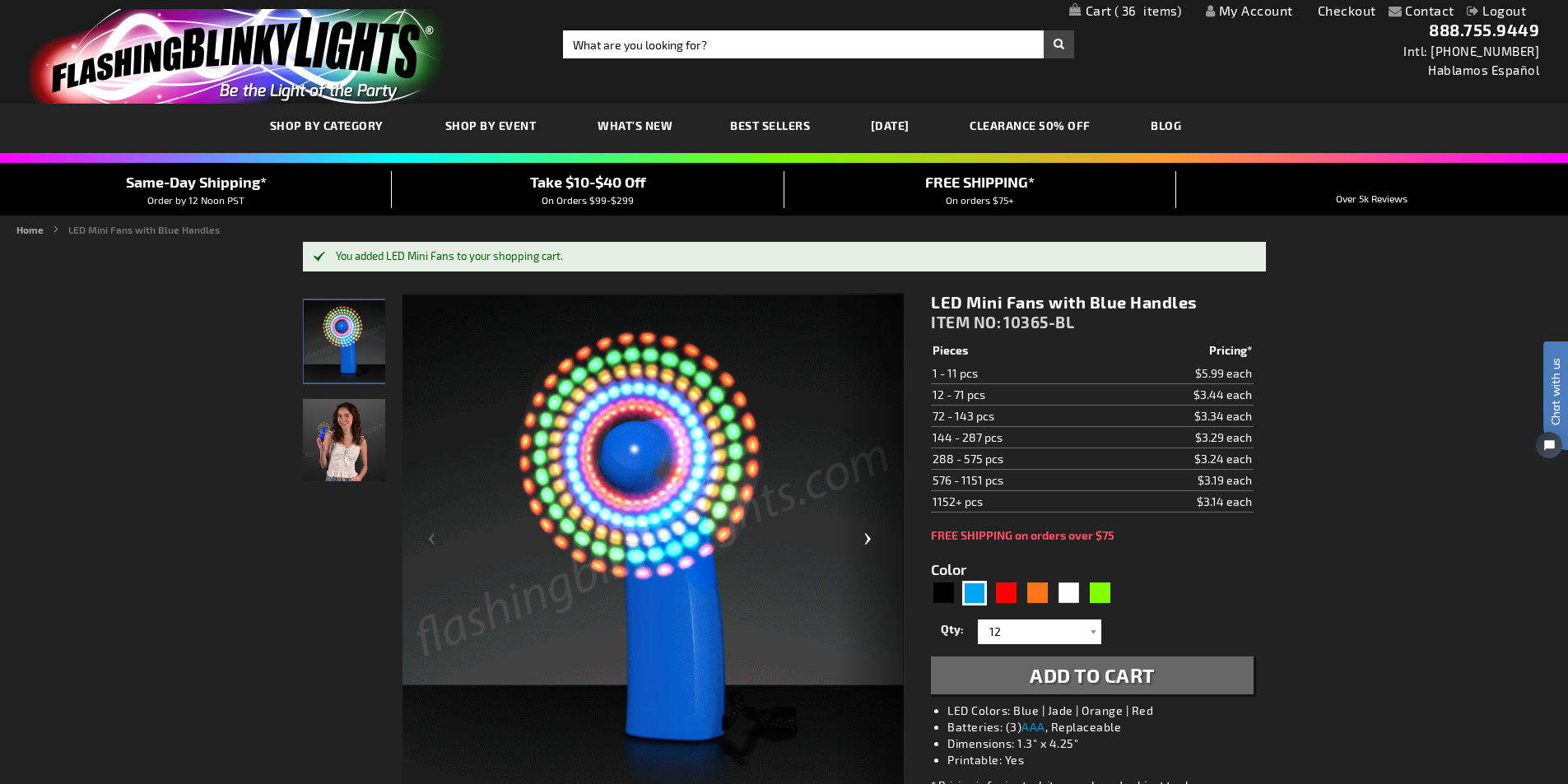
click at [874, 545] on div "Next" at bounding box center [871, 545] width 66 height 505
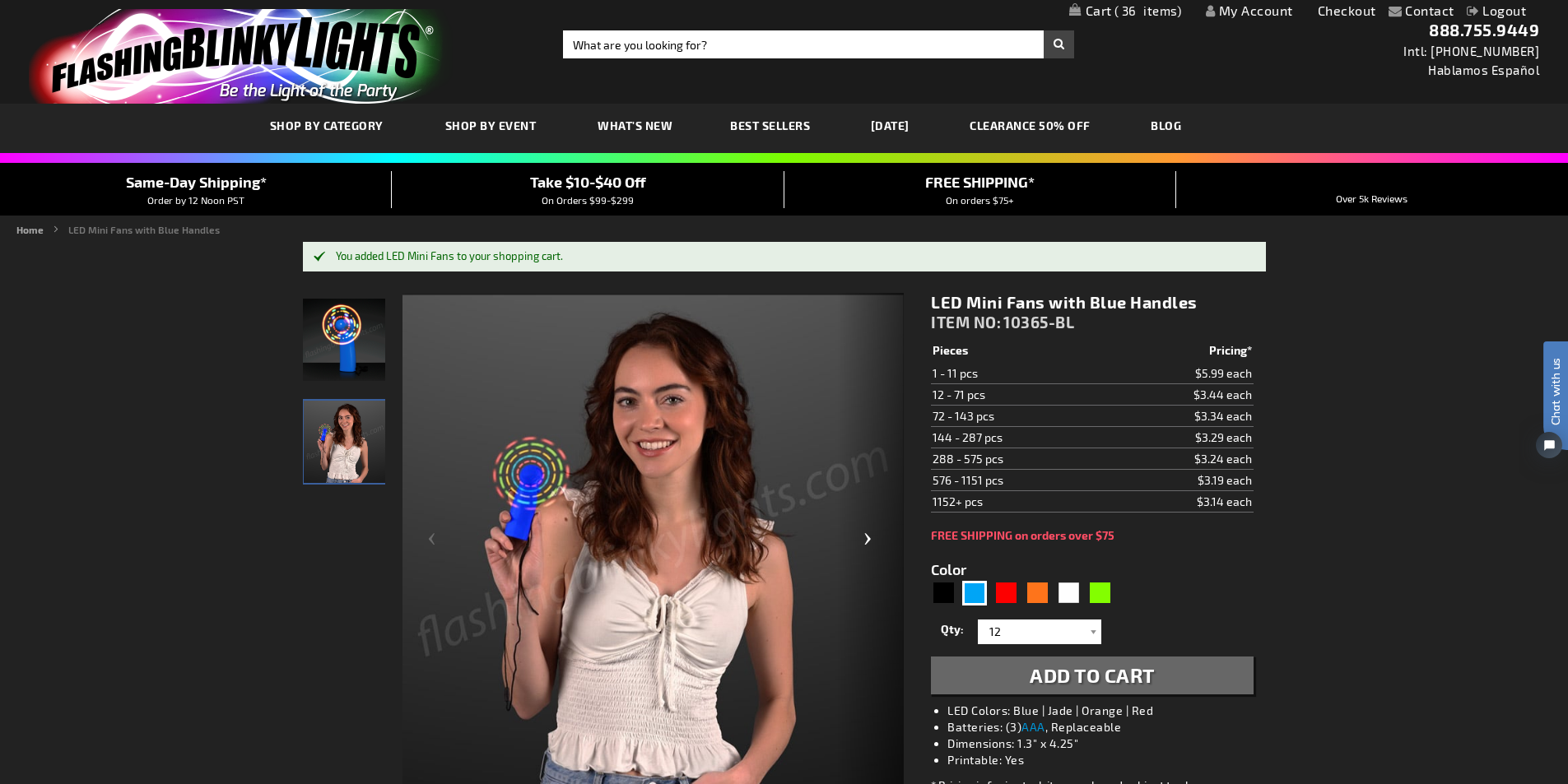
click at [874, 545] on div "Next" at bounding box center [871, 545] width 66 height 505
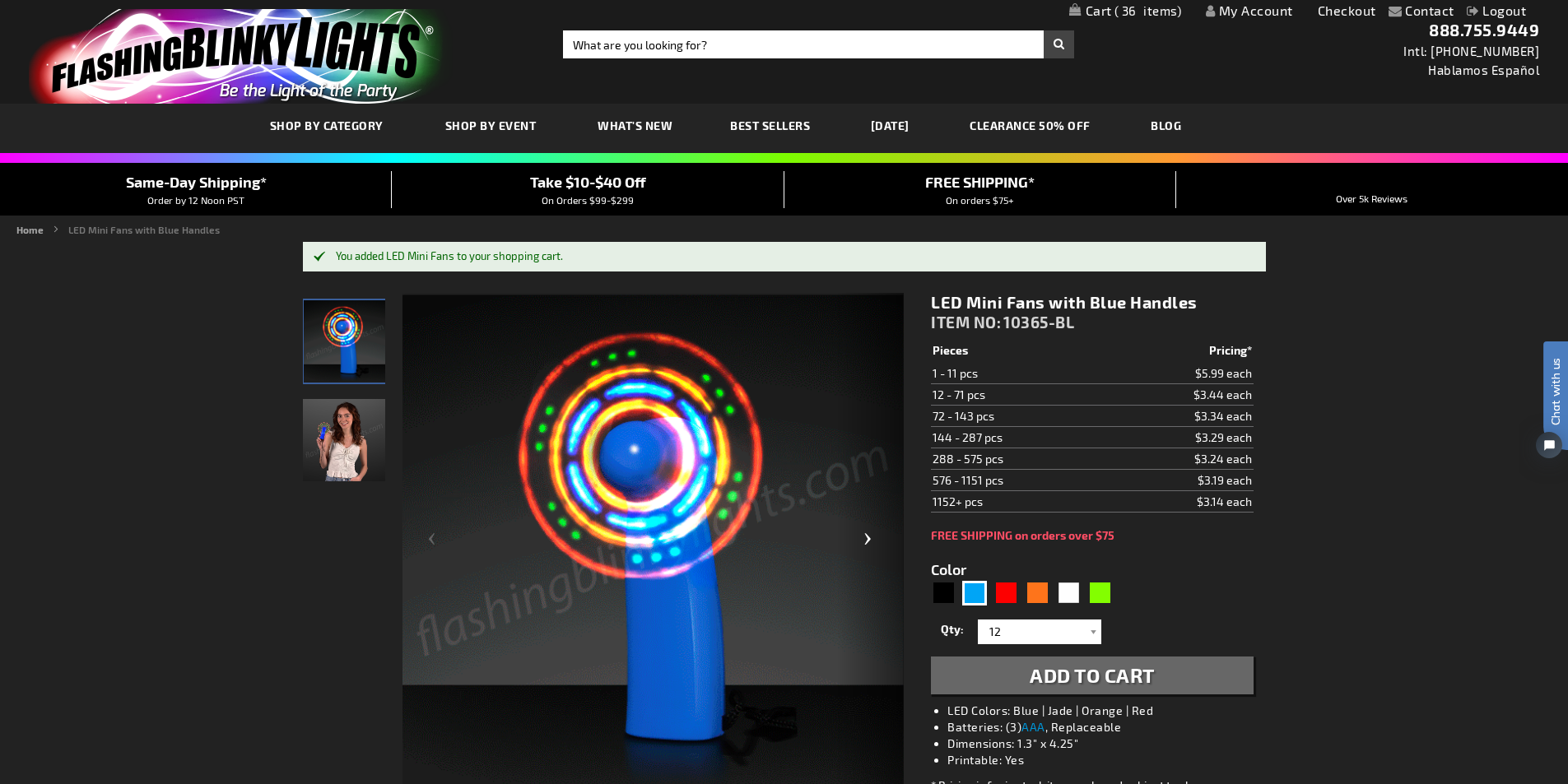
click at [874, 545] on div "Next" at bounding box center [871, 545] width 66 height 505
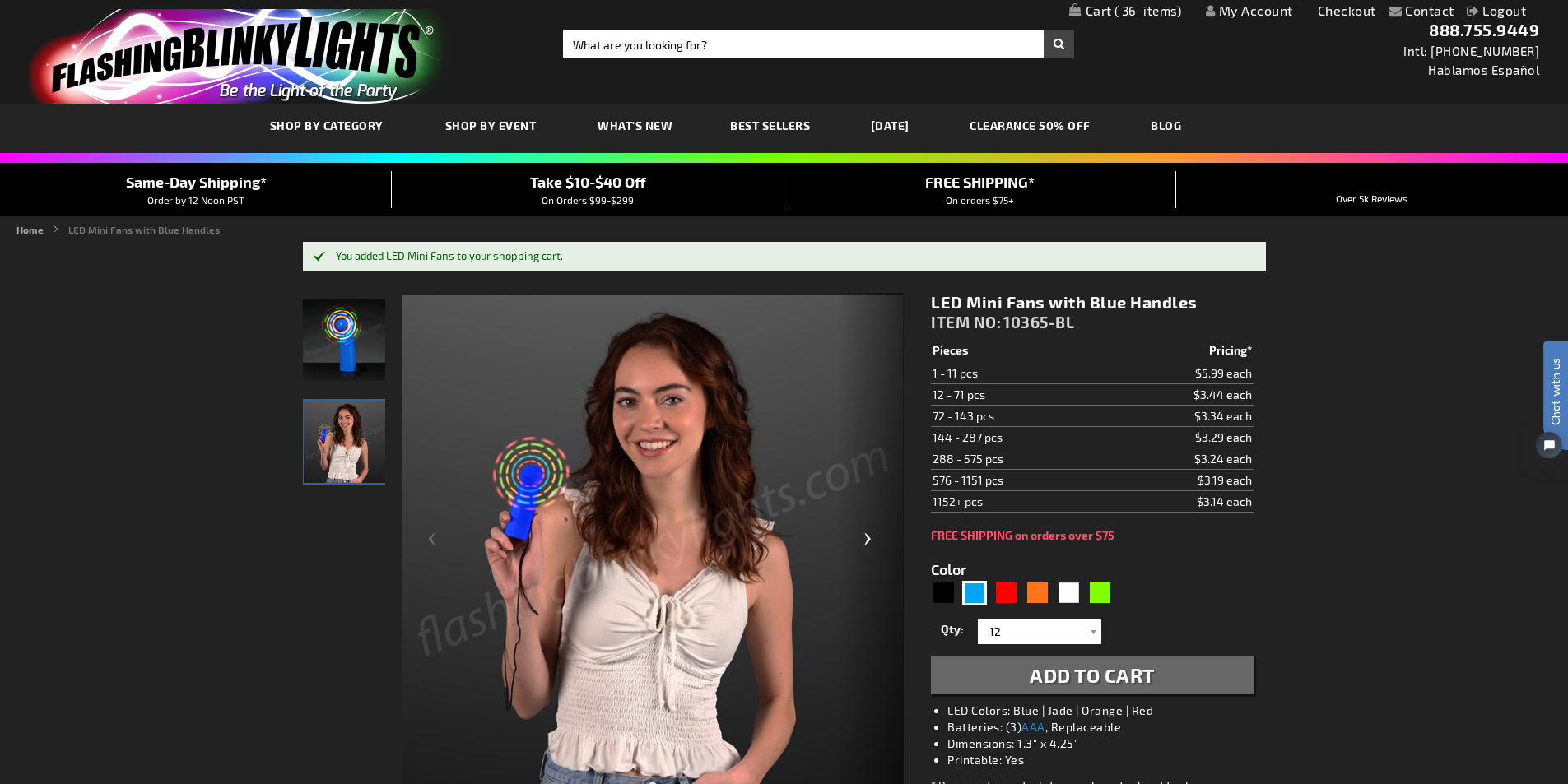
click at [874, 545] on div "Next" at bounding box center [871, 545] width 66 height 505
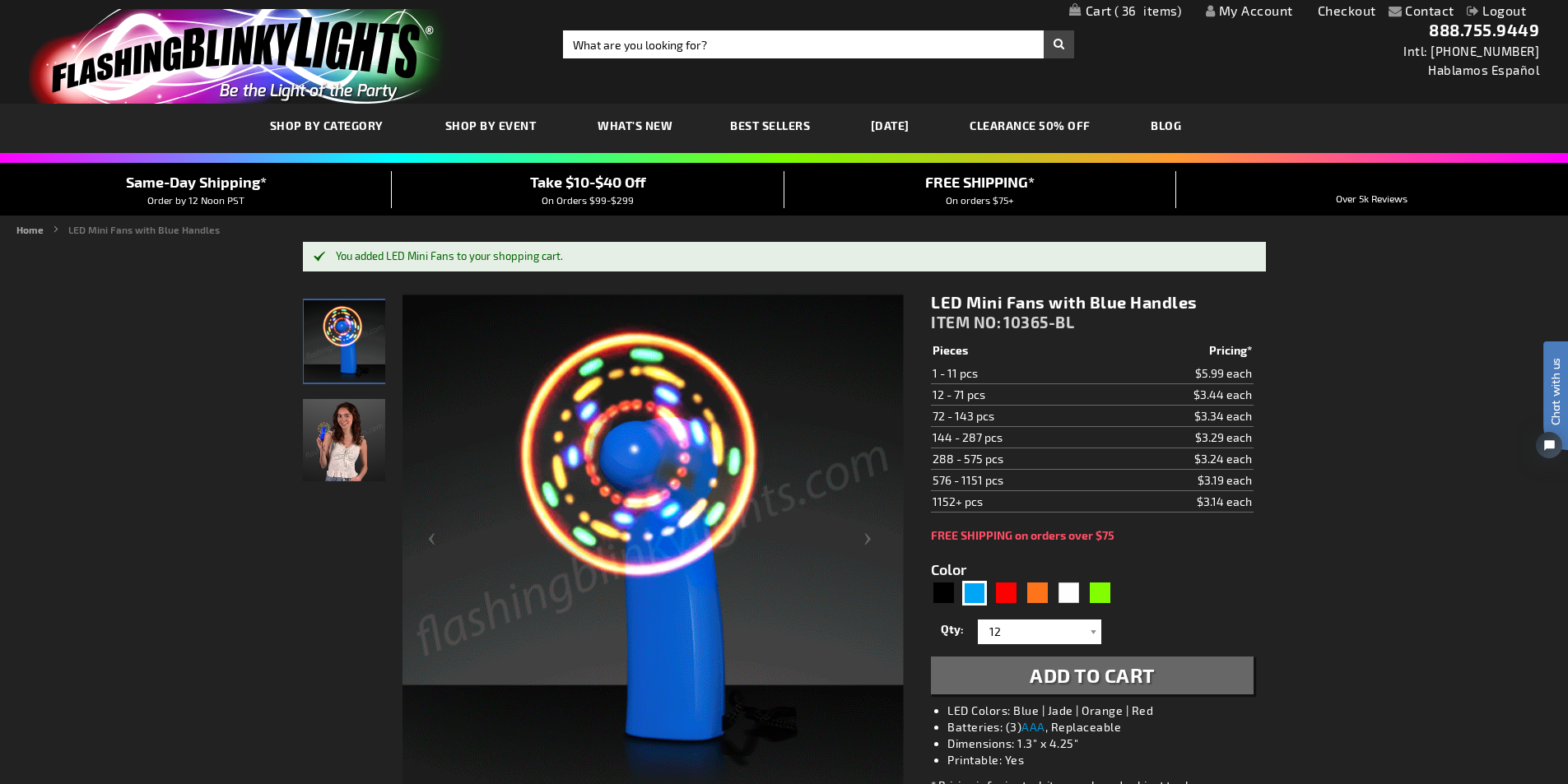
click at [1108, 4] on link "My Cart 36 36 items" at bounding box center [1126, 11] width 113 height 16
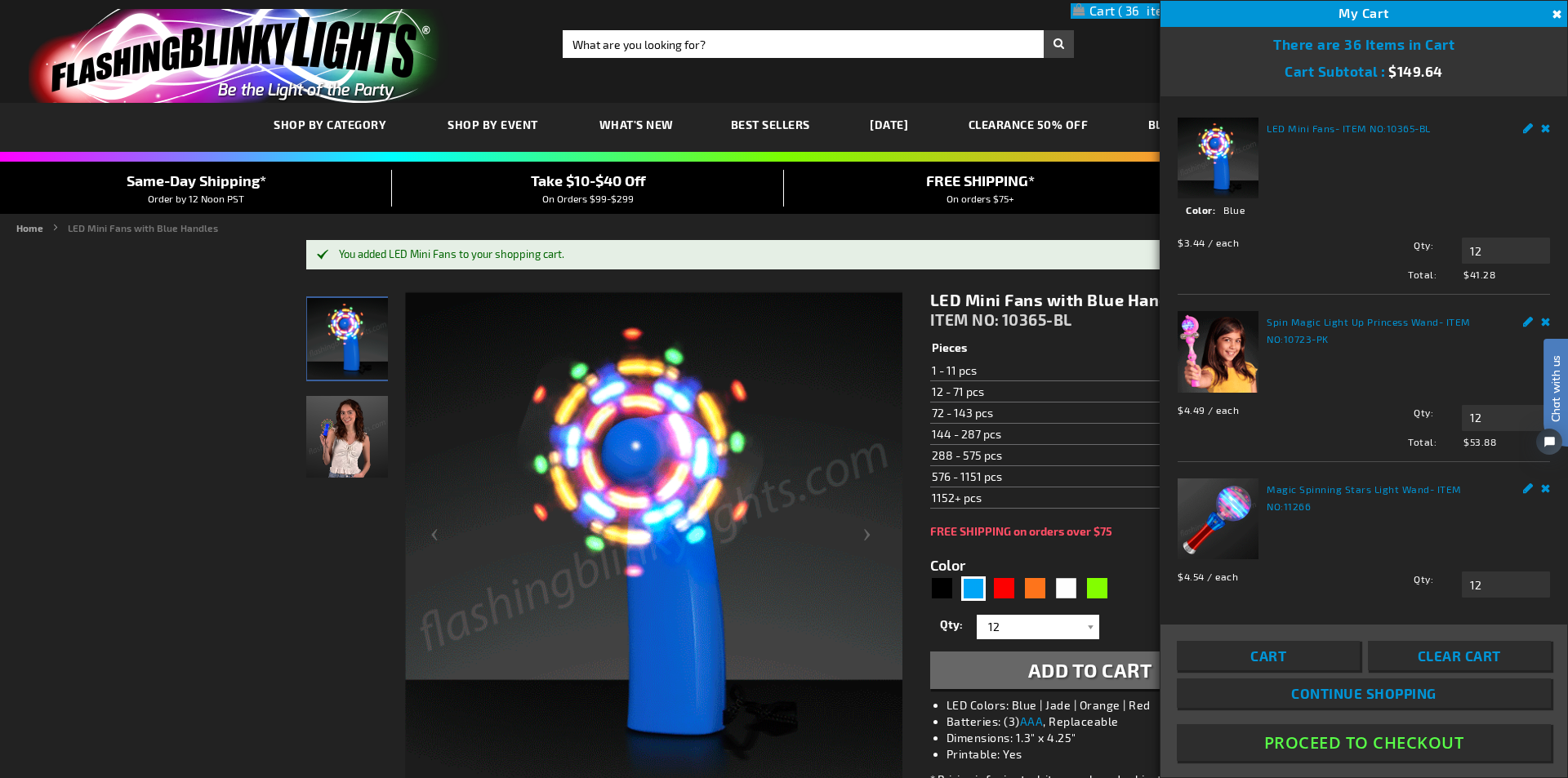
click at [1554, 13] on button "Close" at bounding box center [1554, 14] width 18 height 18
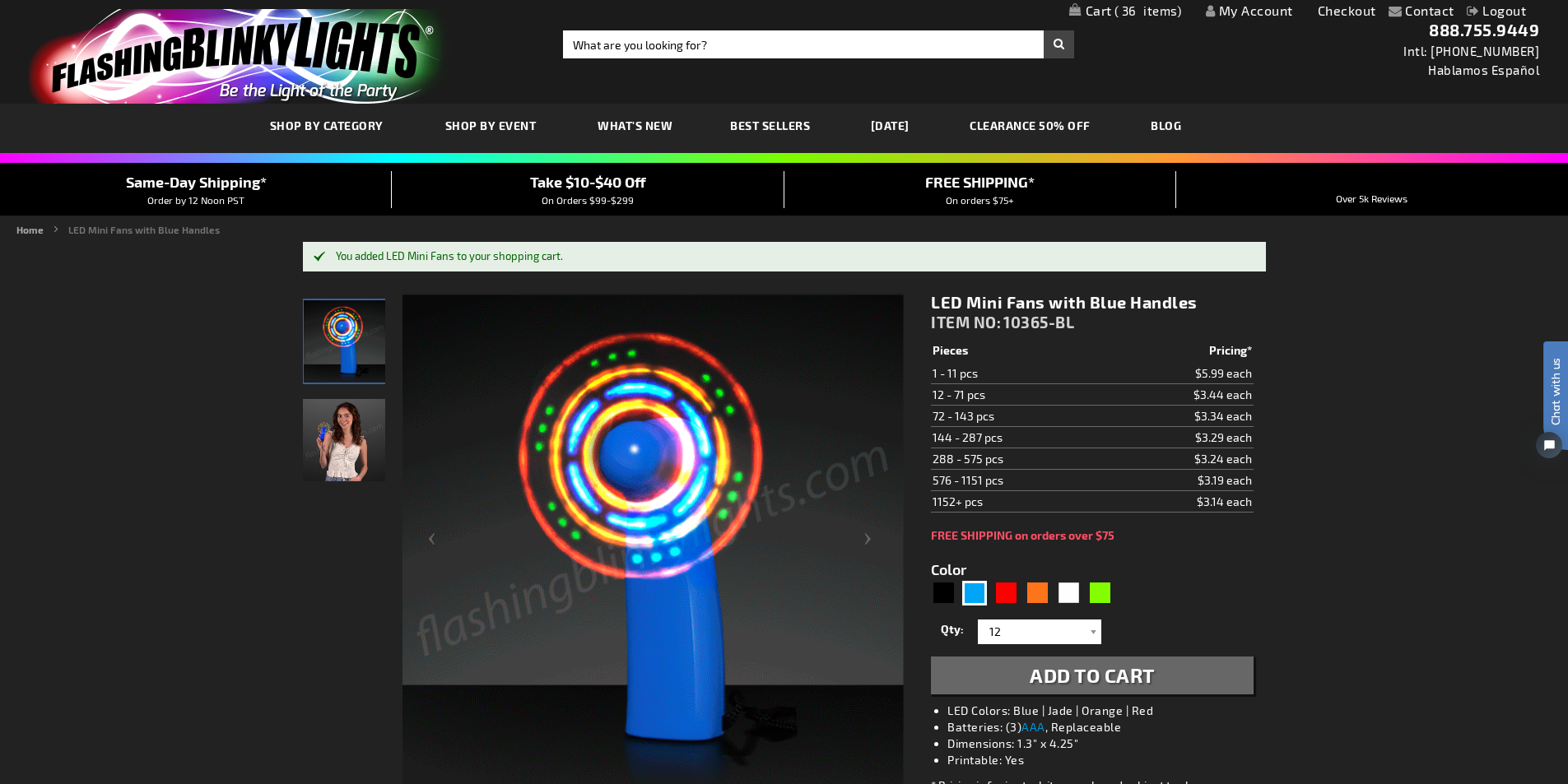
click at [1247, 4] on link "My Account" at bounding box center [1249, 11] width 87 height 16
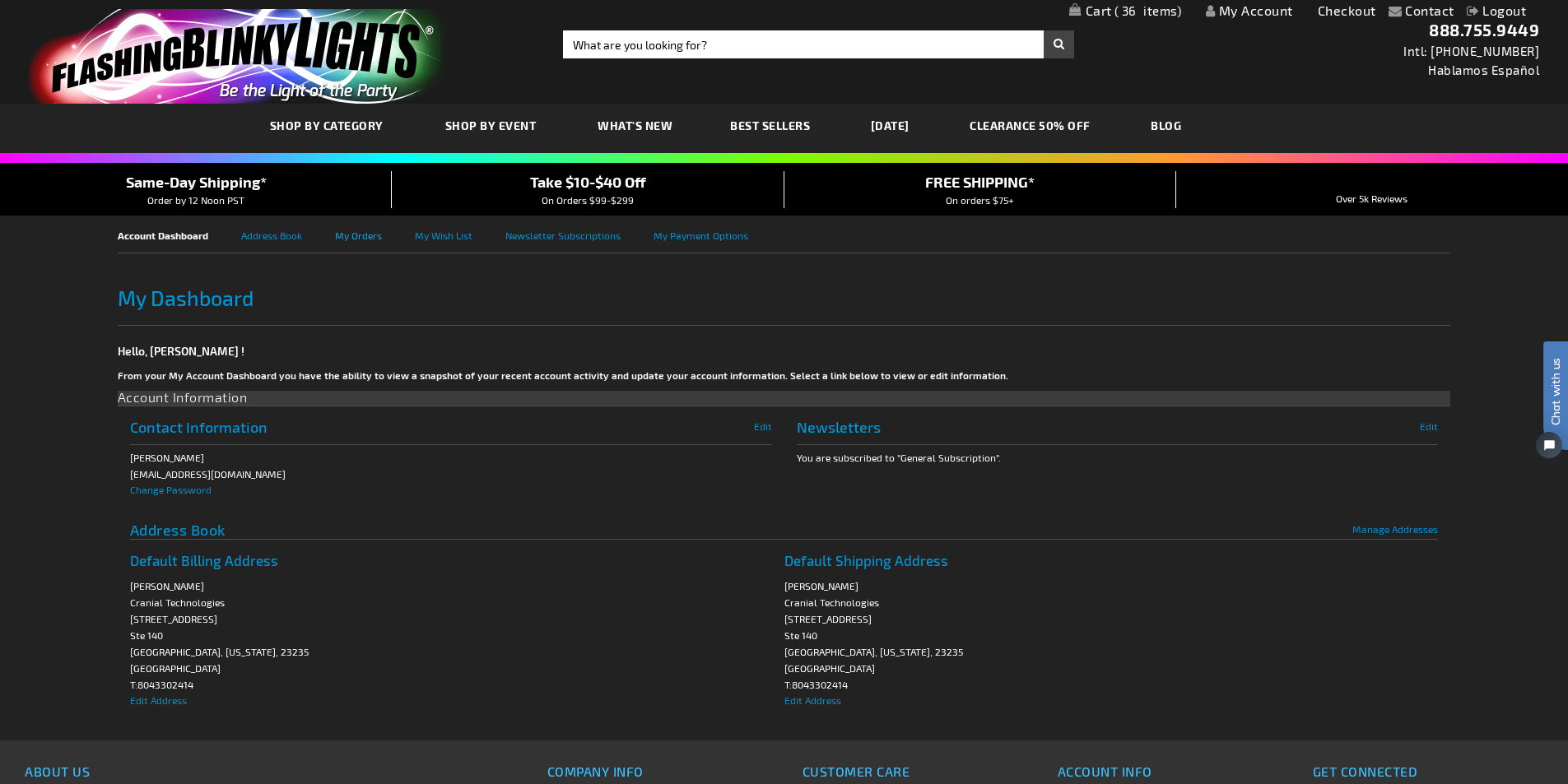
click at [346, 238] on link "My Orders" at bounding box center [375, 234] width 80 height 37
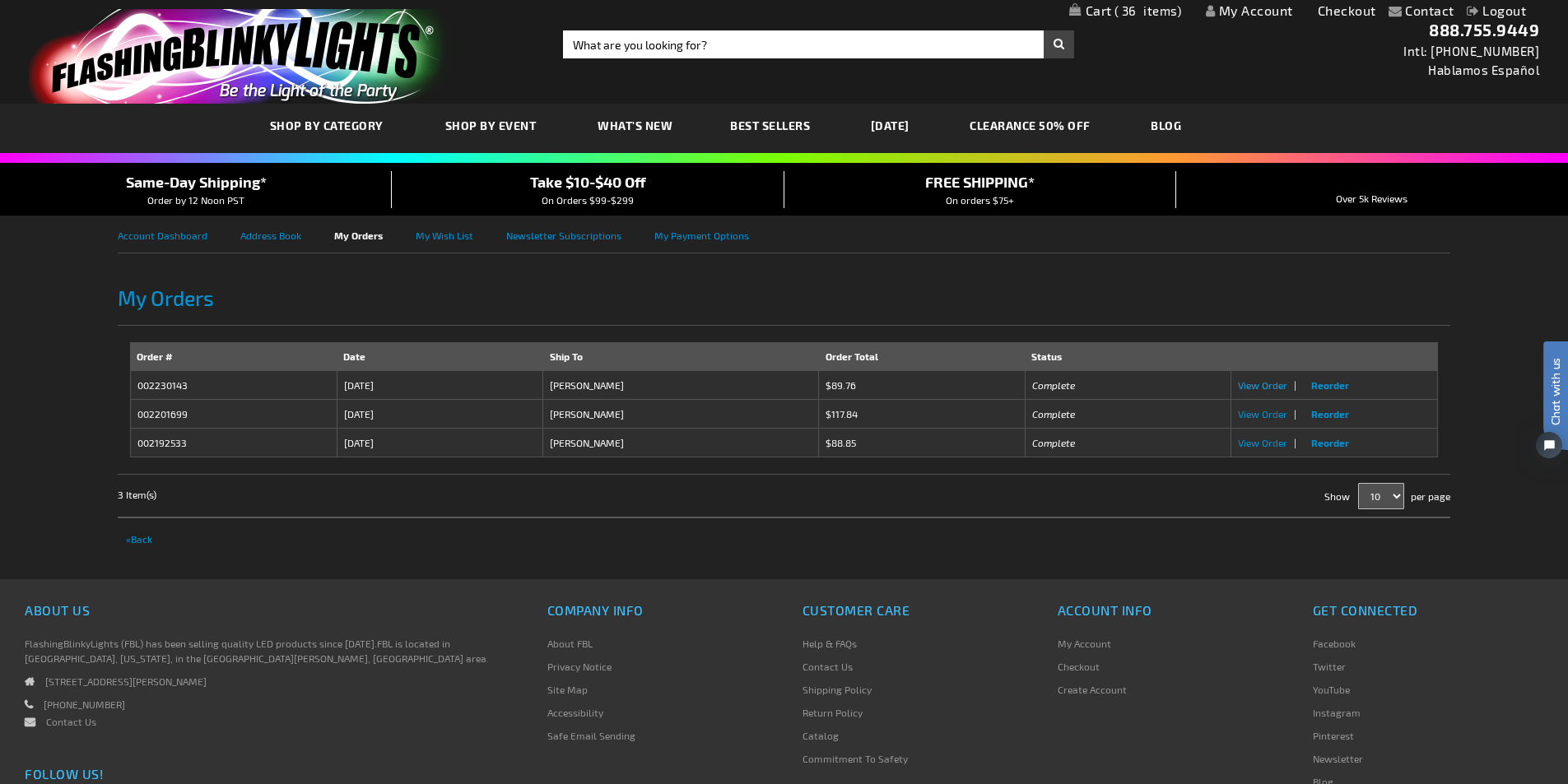
click at [1260, 385] on span "View Order" at bounding box center [1262, 385] width 50 height 12
click at [1248, 416] on span "View Order" at bounding box center [1262, 414] width 50 height 12
